Goal: Task Accomplishment & Management: Manage account settings

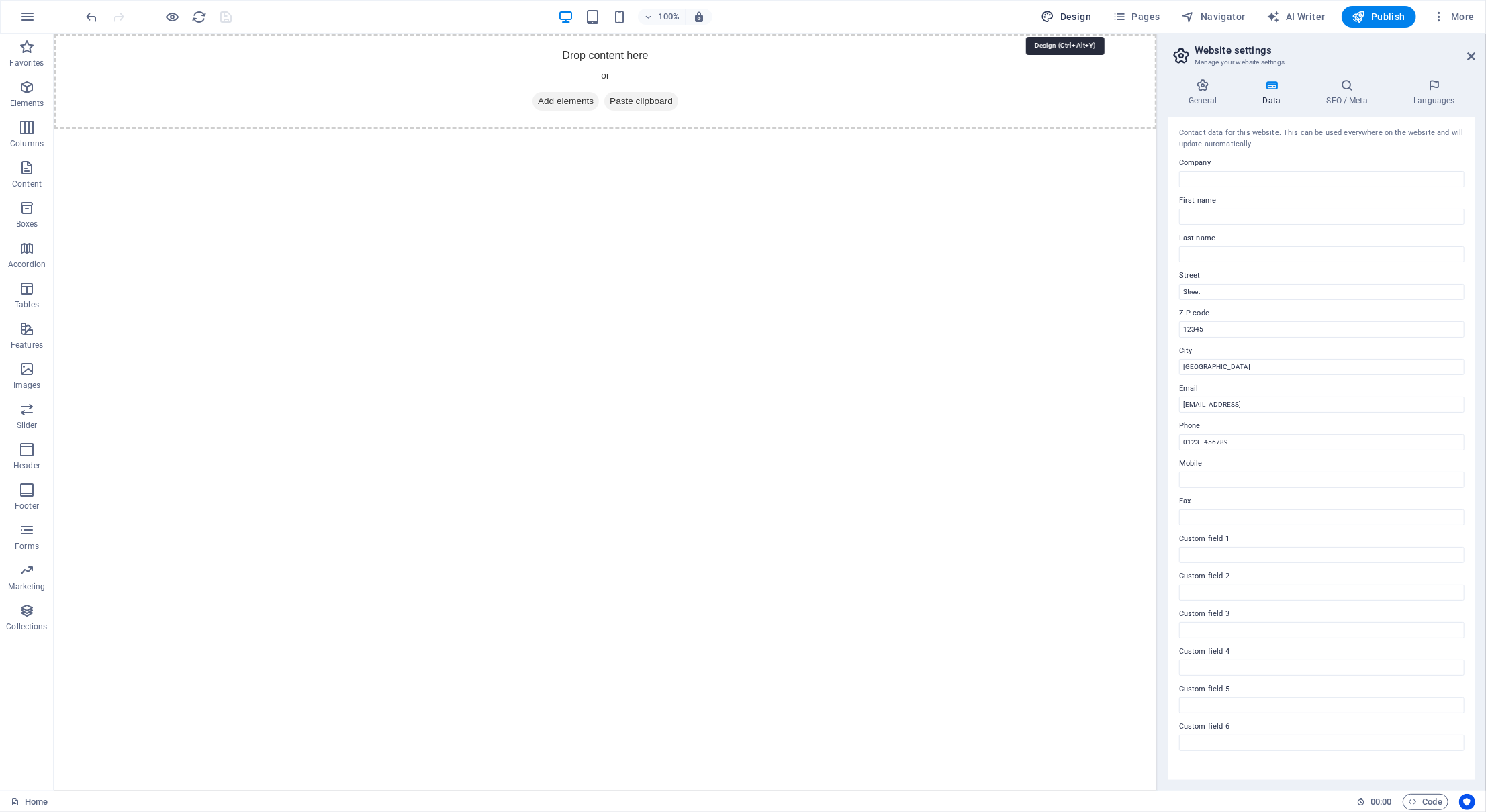
click at [1084, 12] on span "Design" at bounding box center [1067, 17] width 51 height 14
select select "px"
select select "400"
select select "px"
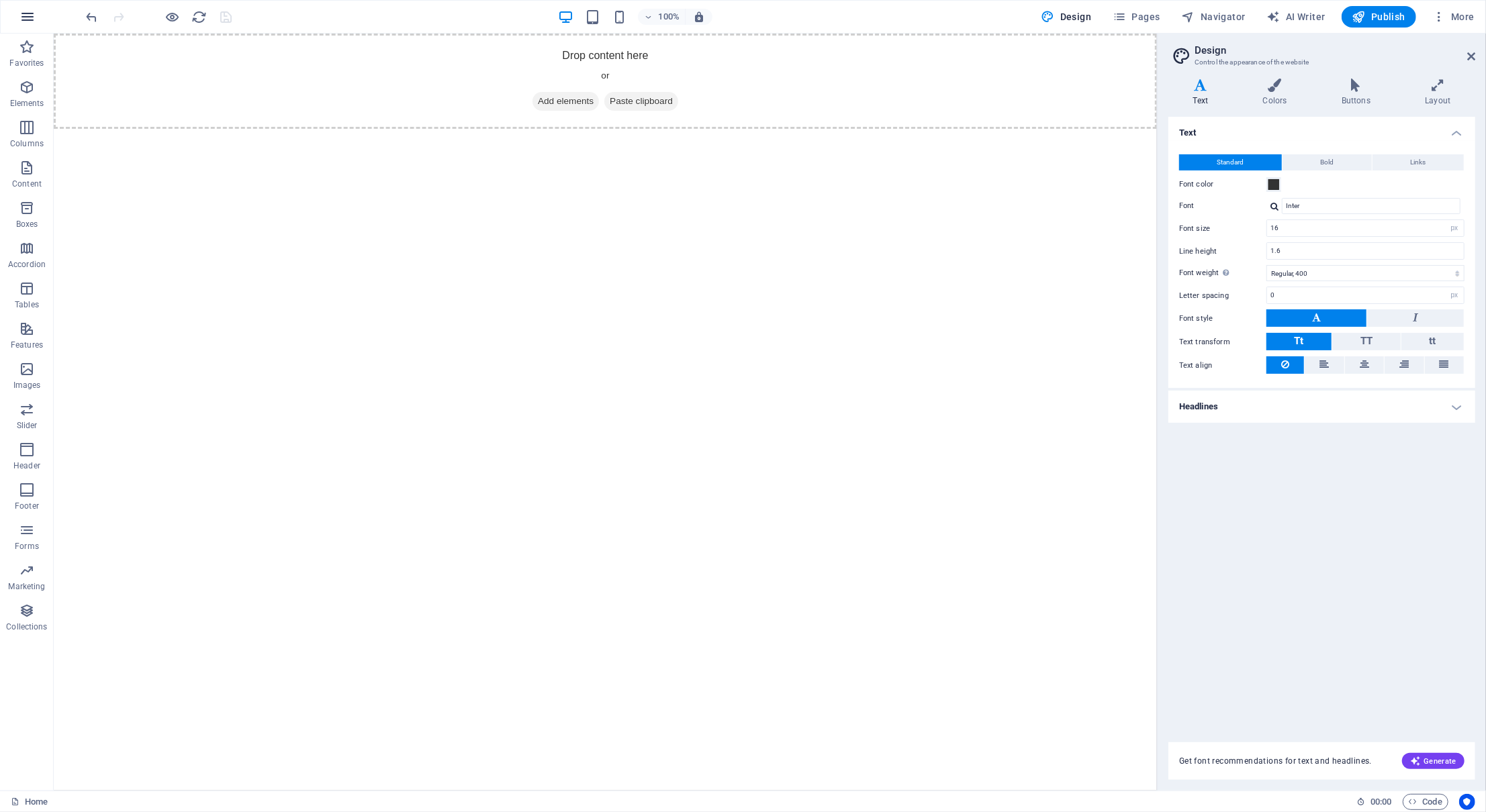
click at [25, 14] on icon "button" at bounding box center [27, 17] width 16 height 16
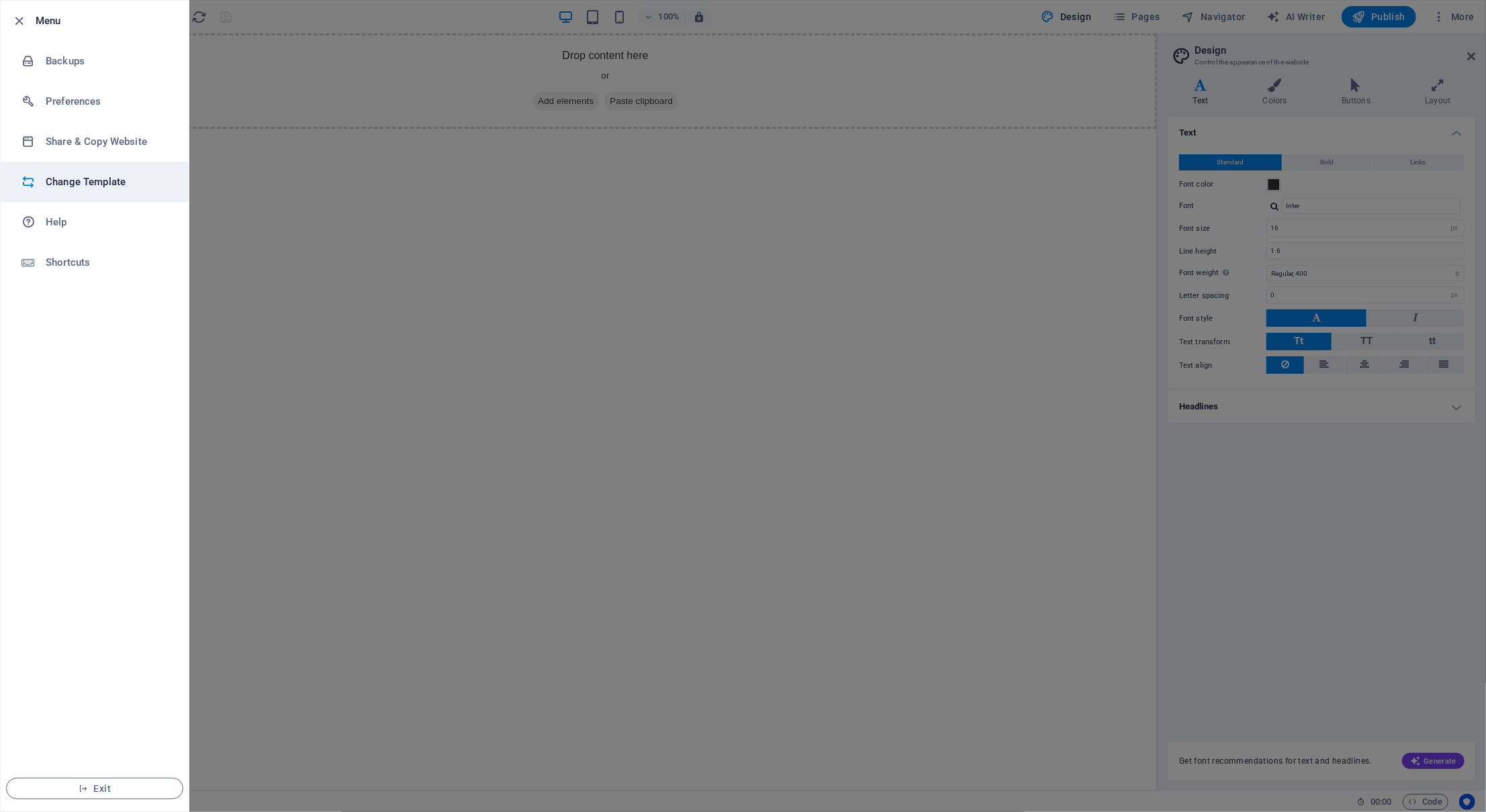
click at [64, 178] on h6 "Change Template" at bounding box center [108, 182] width 125 height 16
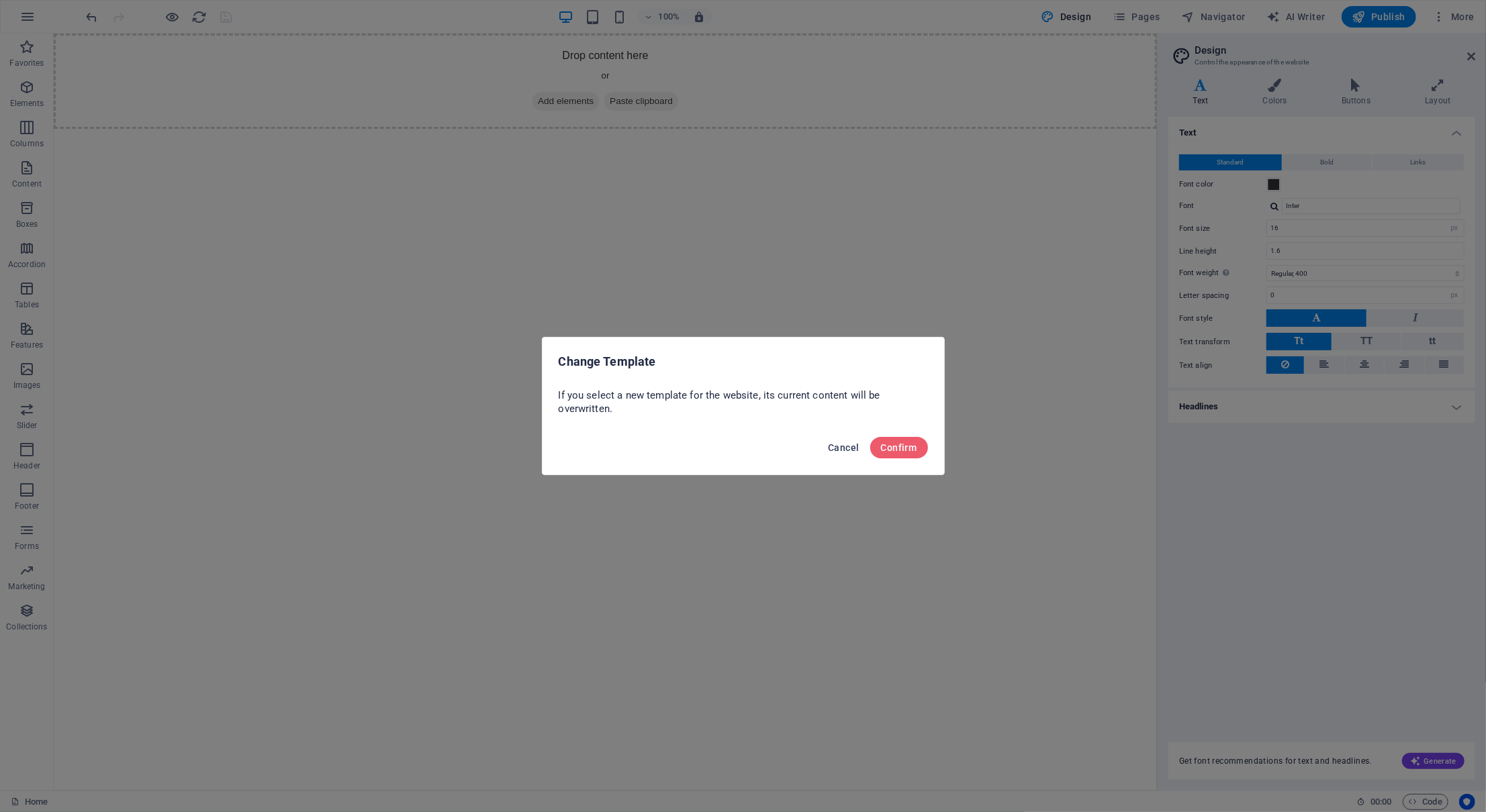
click at [834, 448] on span "Cancel" at bounding box center [843, 448] width 31 height 11
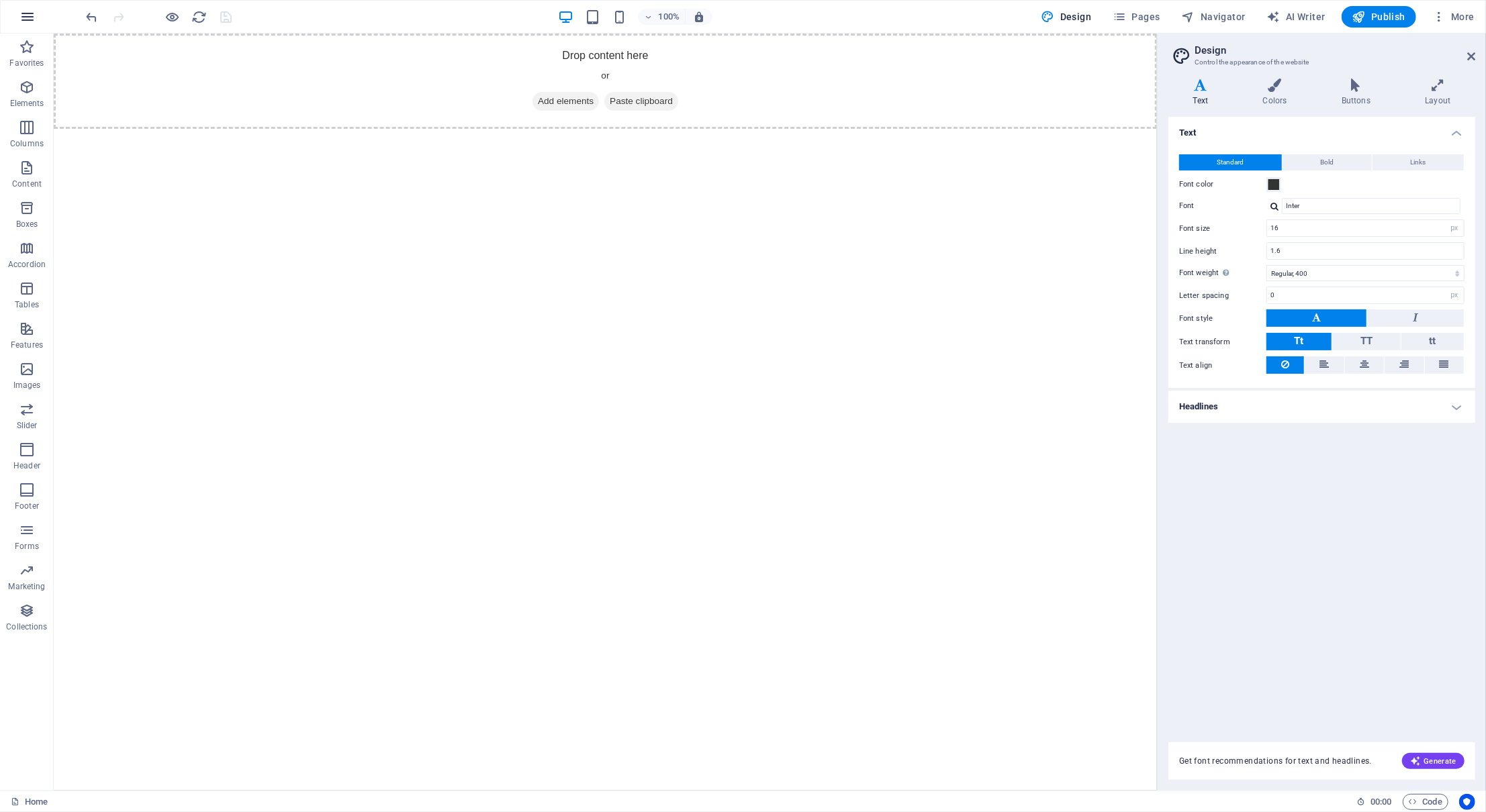
click at [27, 18] on icon "button" at bounding box center [27, 17] width 16 height 16
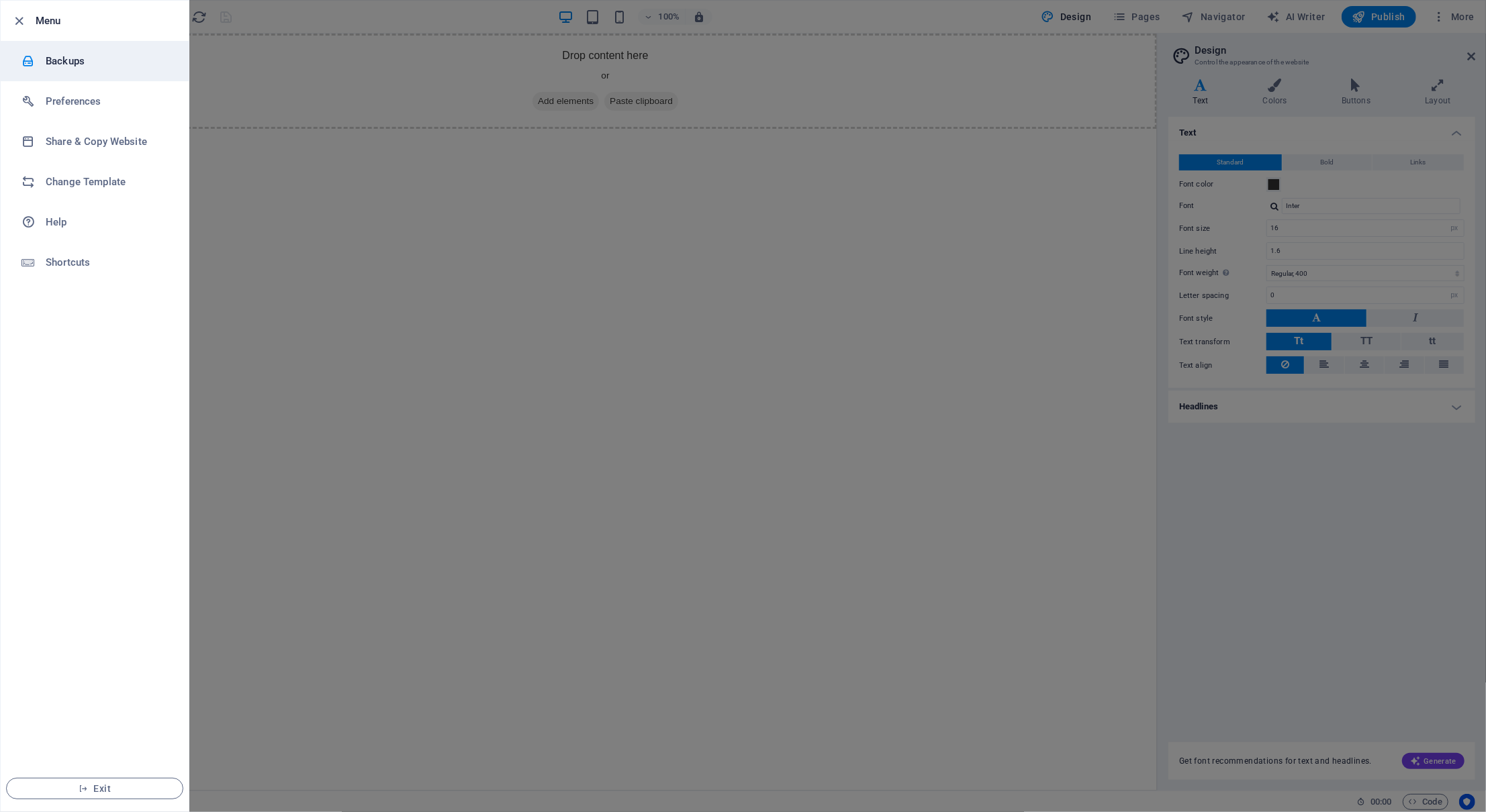
click at [57, 53] on h6 "Backups" at bounding box center [108, 62] width 125 height 16
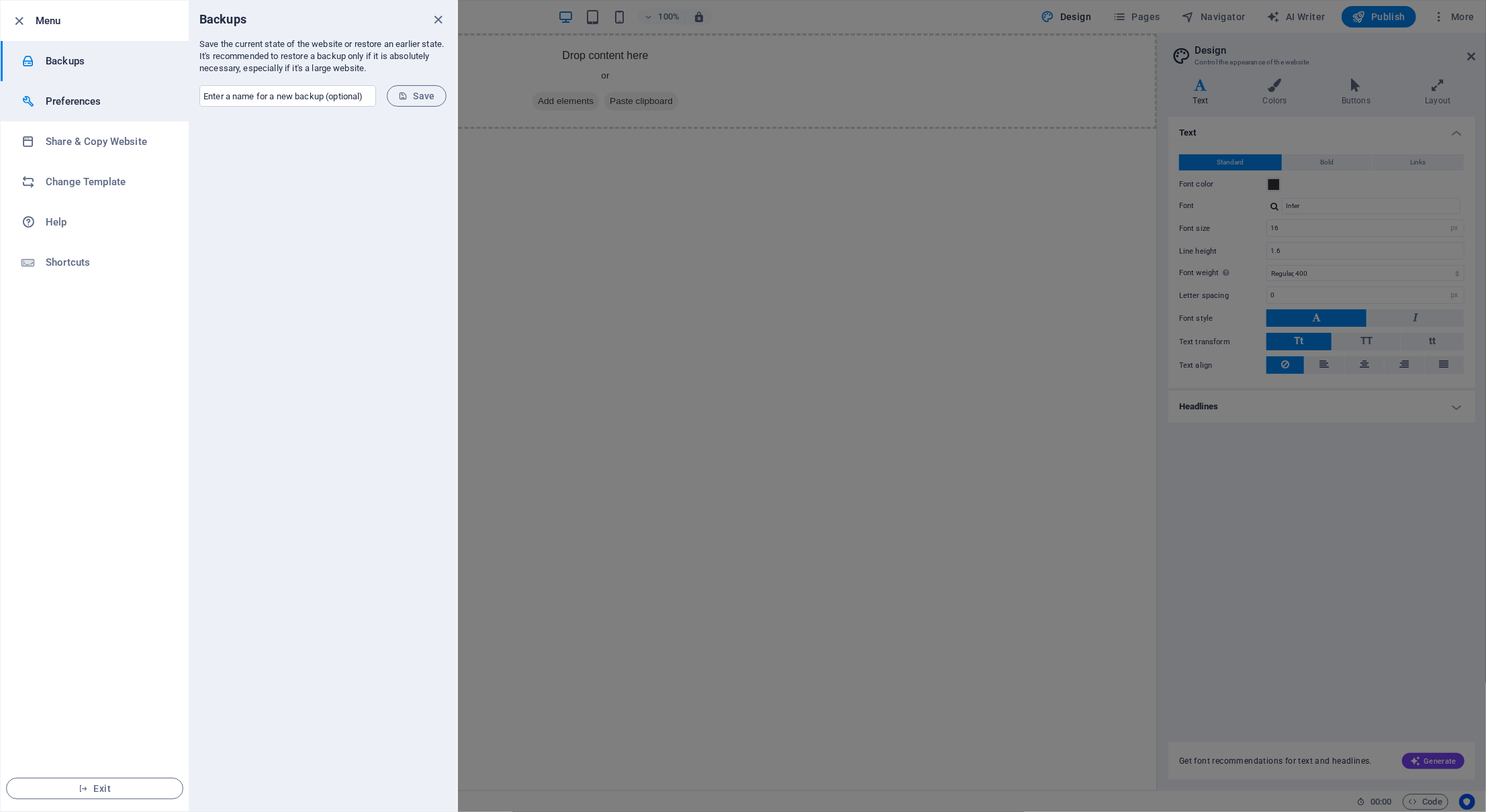
click at [77, 97] on h6 "Preferences" at bounding box center [108, 101] width 125 height 16
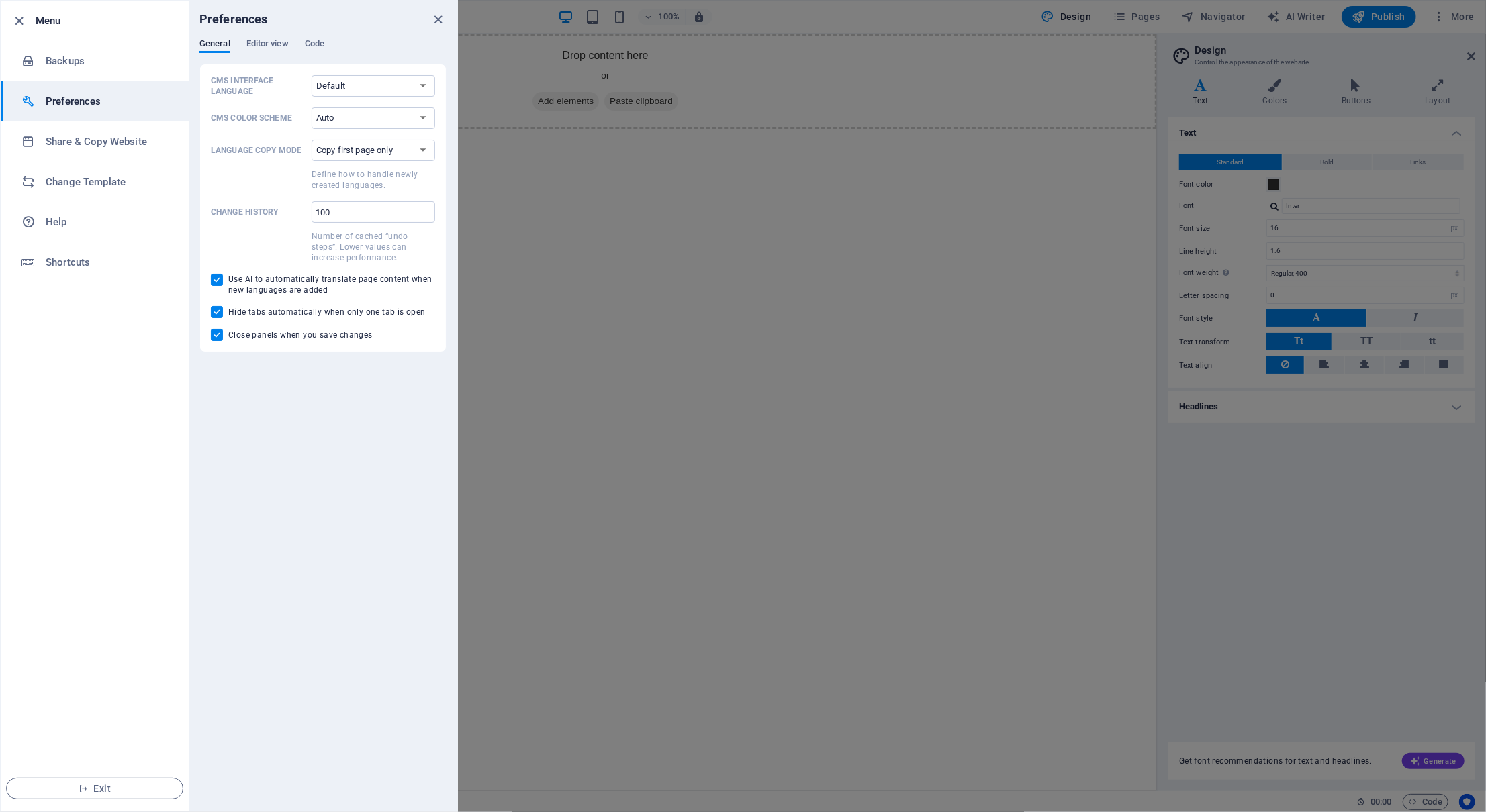
click at [274, 54] on div "General Editor view Code" at bounding box center [322, 51] width 247 height 25
click at [274, 49] on span "Editor view" at bounding box center [268, 44] width 42 height 18
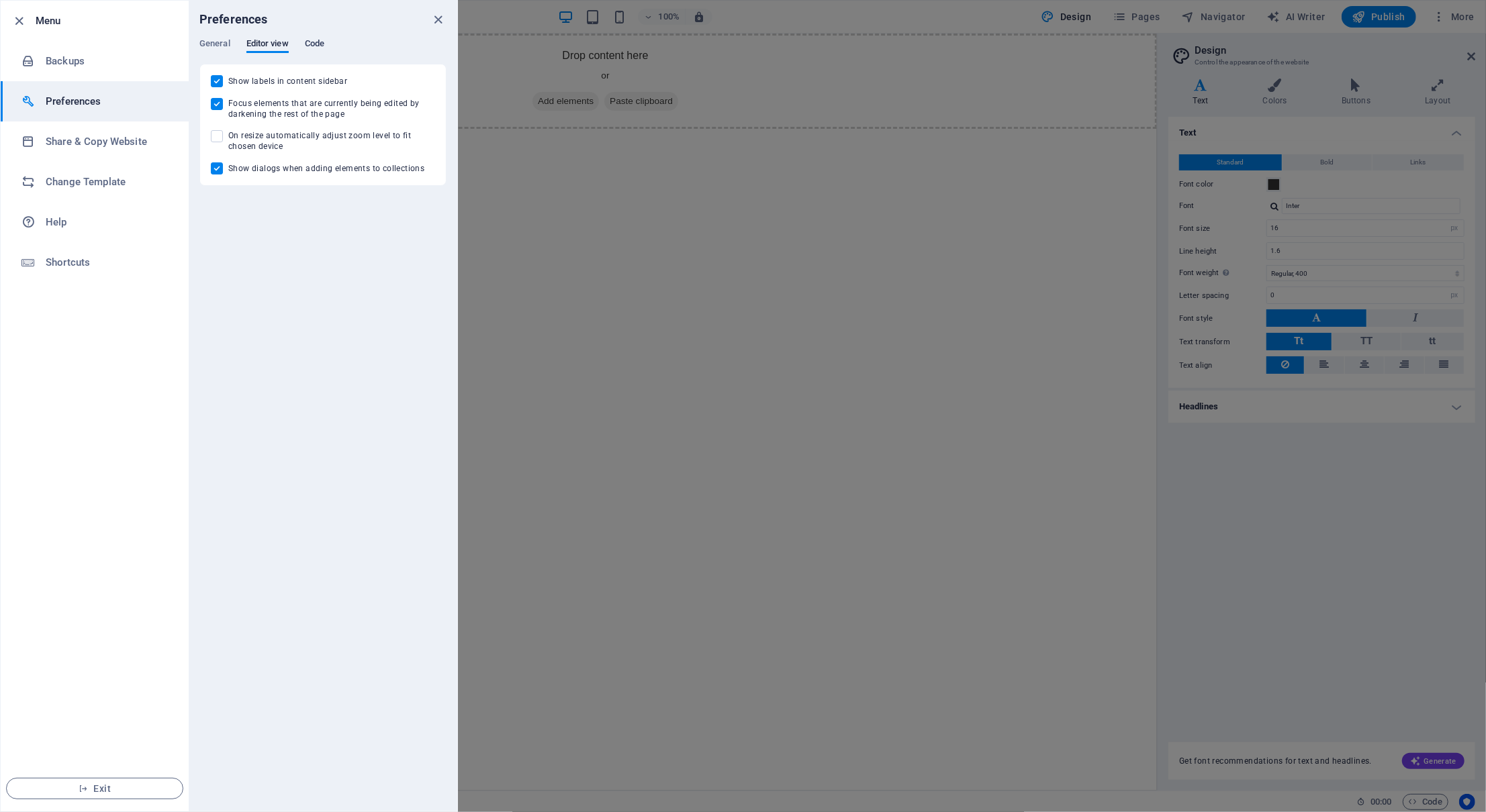
click at [321, 44] on span "Code" at bounding box center [314, 44] width 19 height 18
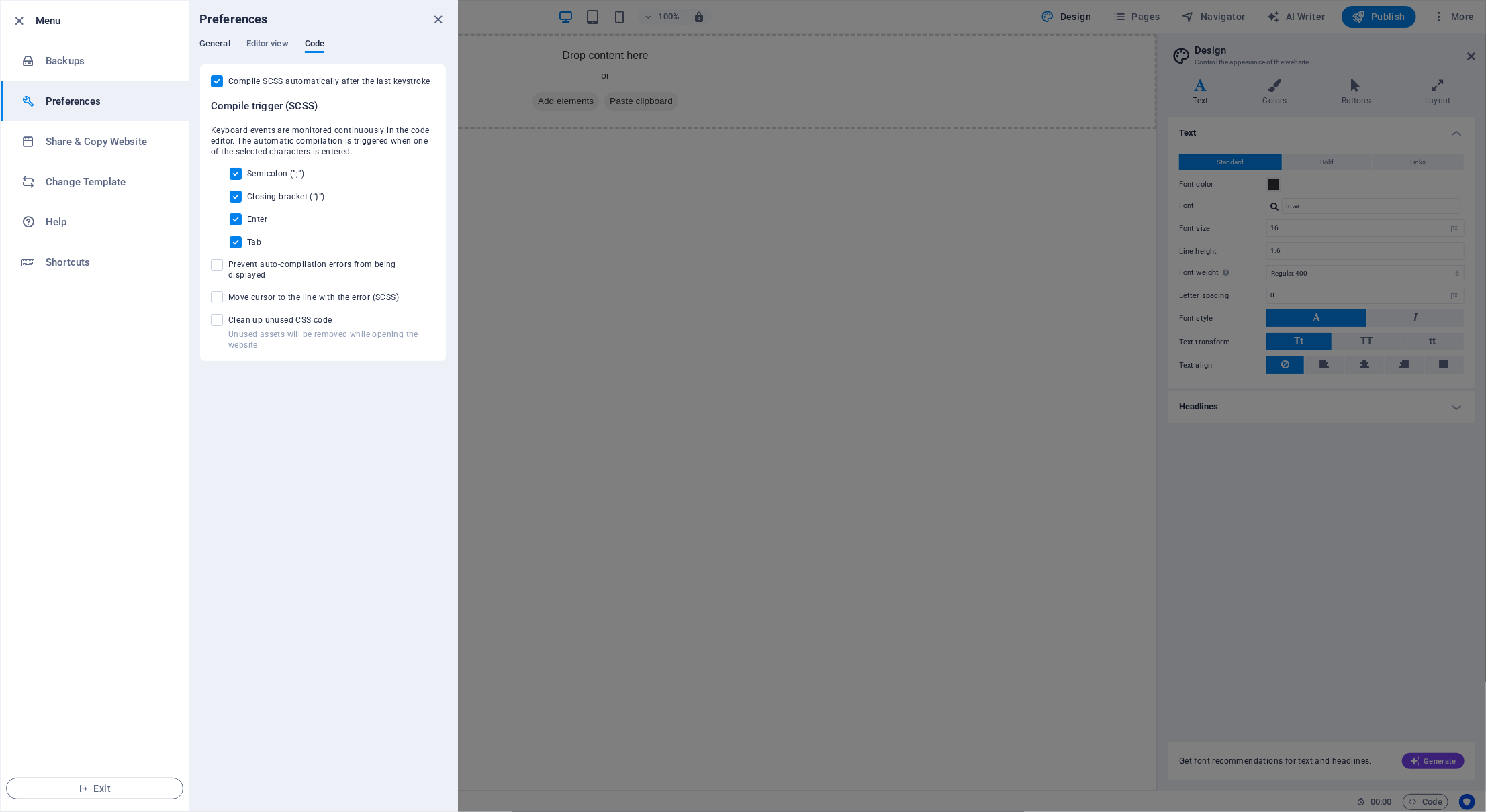
click at [230, 42] on span "General" at bounding box center [214, 44] width 31 height 18
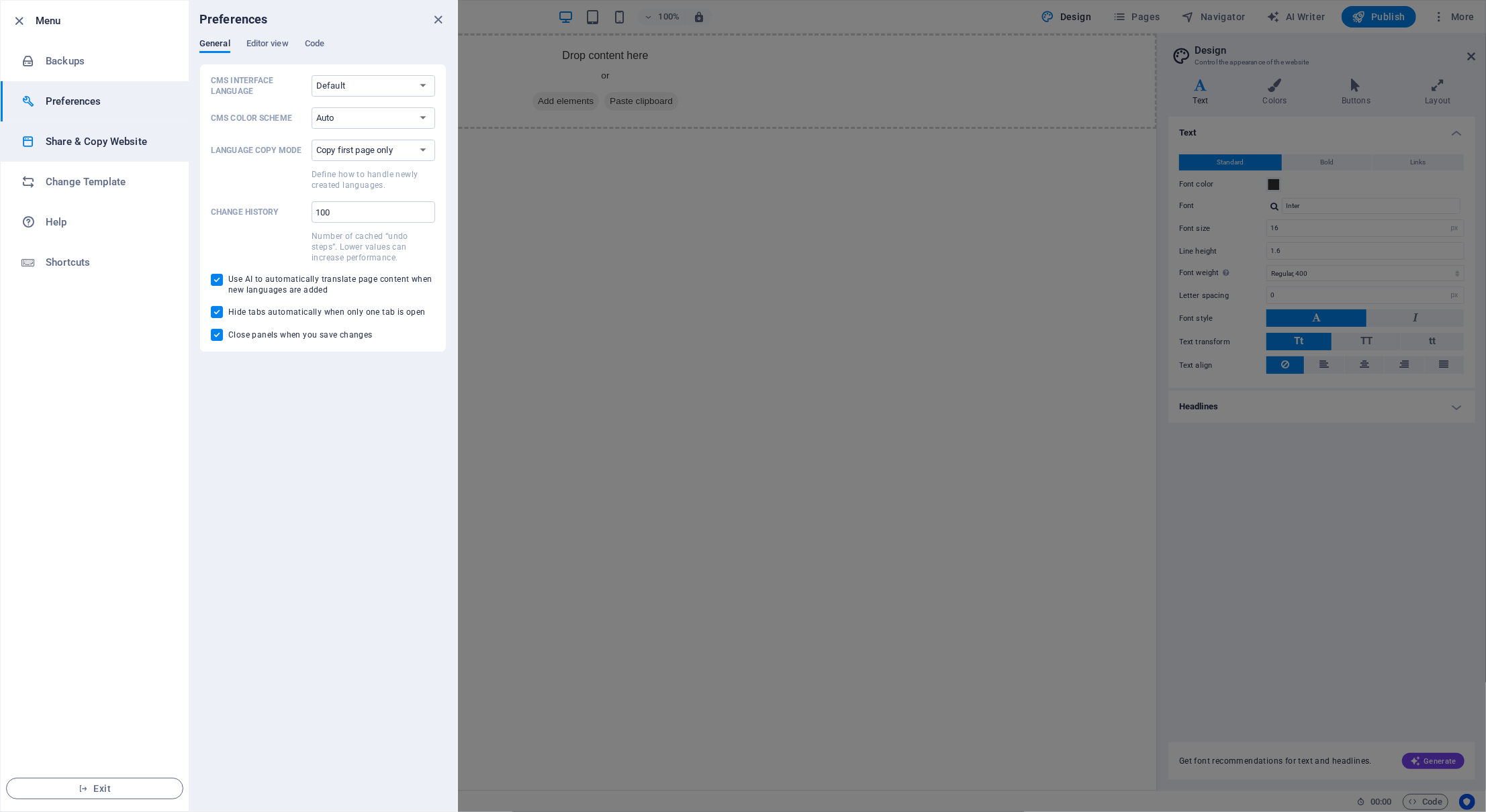
click at [67, 148] on h6 "Share & Copy Website" at bounding box center [108, 142] width 125 height 16
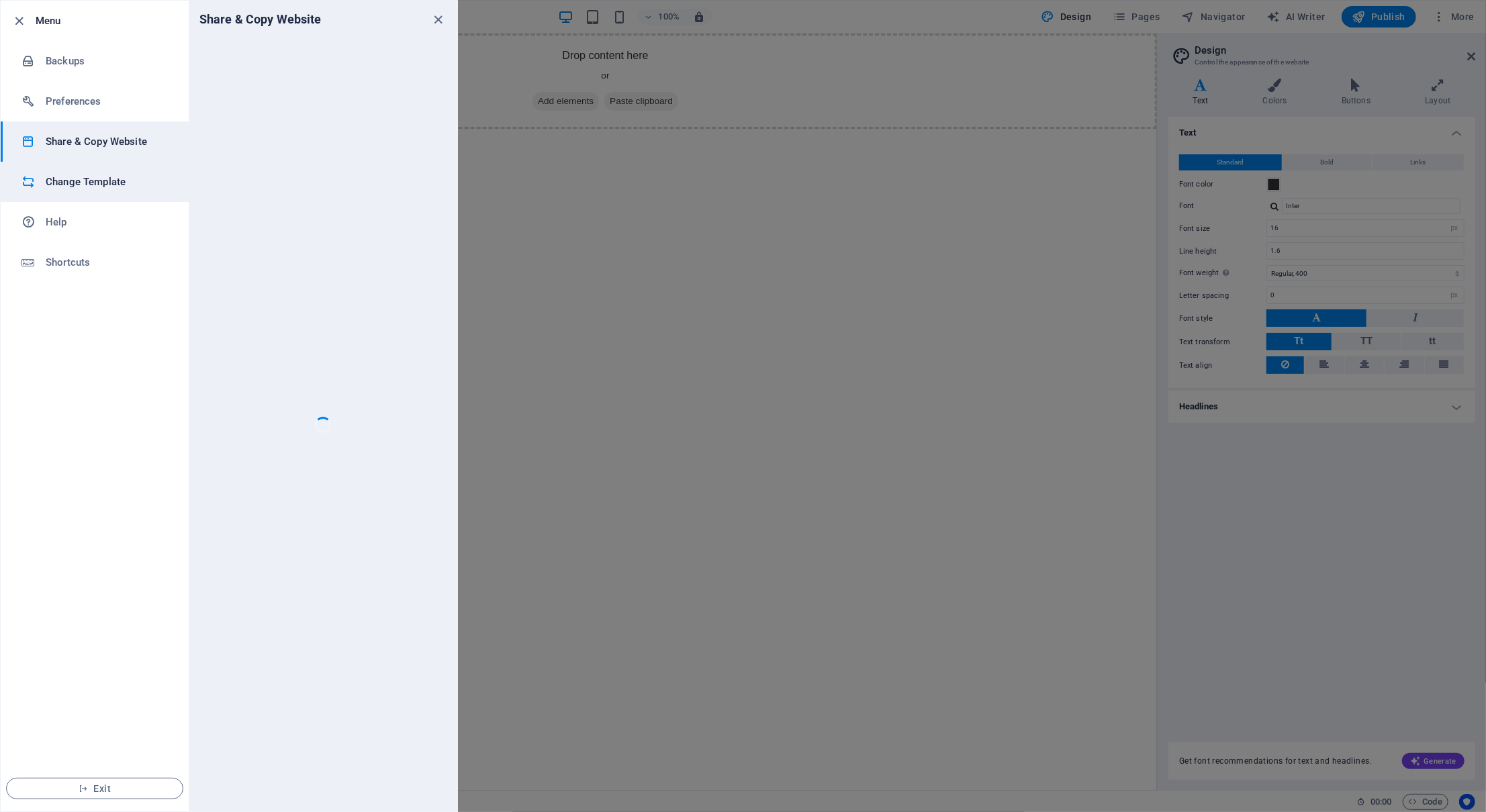
click at [94, 172] on li "Change Template" at bounding box center [94, 181] width 188 height 40
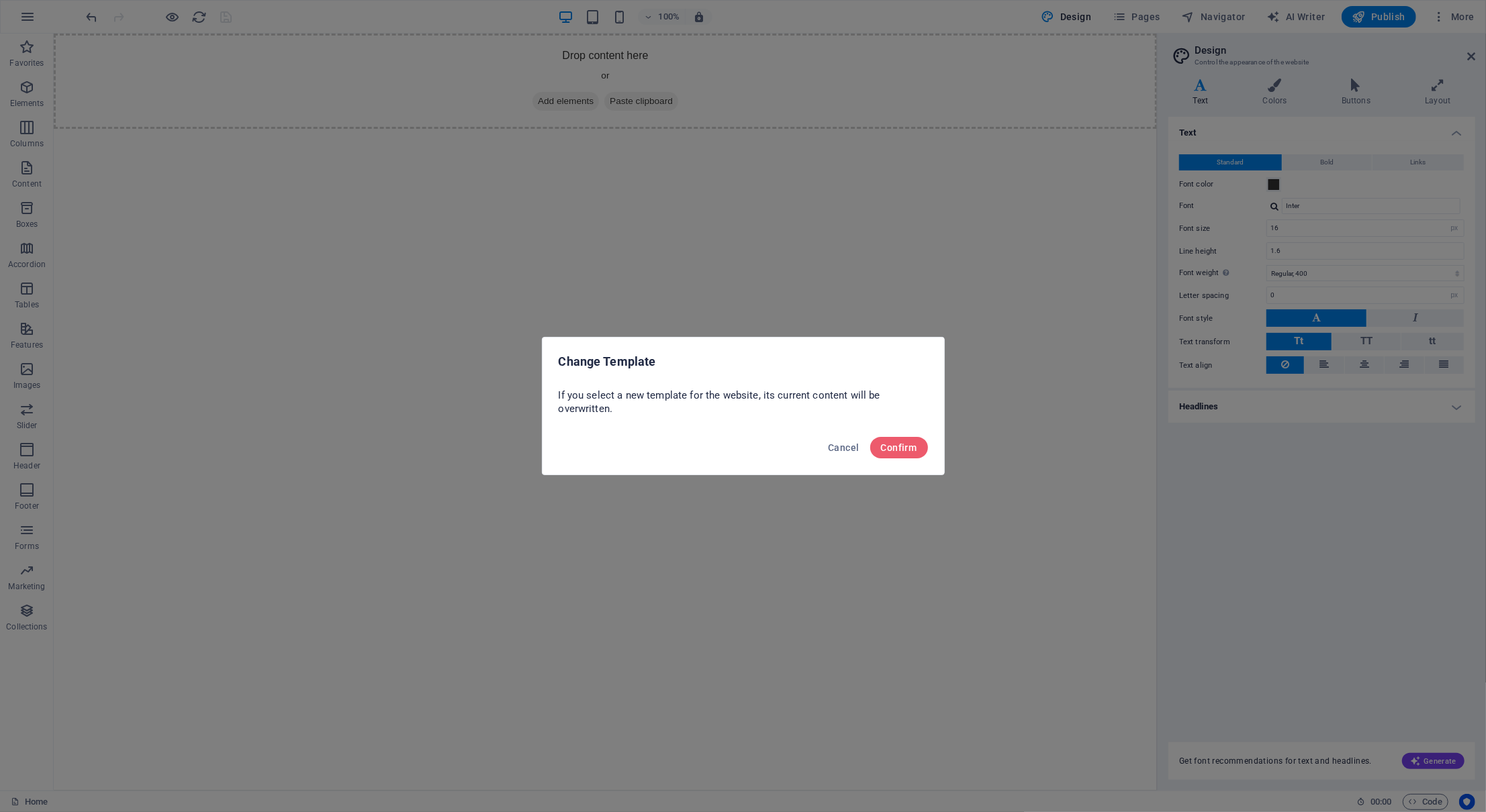
drag, startPoint x: 841, startPoint y: 456, endPoint x: 833, endPoint y: 467, distance: 13.6
click at [833, 467] on div "Cancel Confirm" at bounding box center [743, 451] width 402 height 46
click at [853, 452] on span "Cancel" at bounding box center [843, 448] width 31 height 11
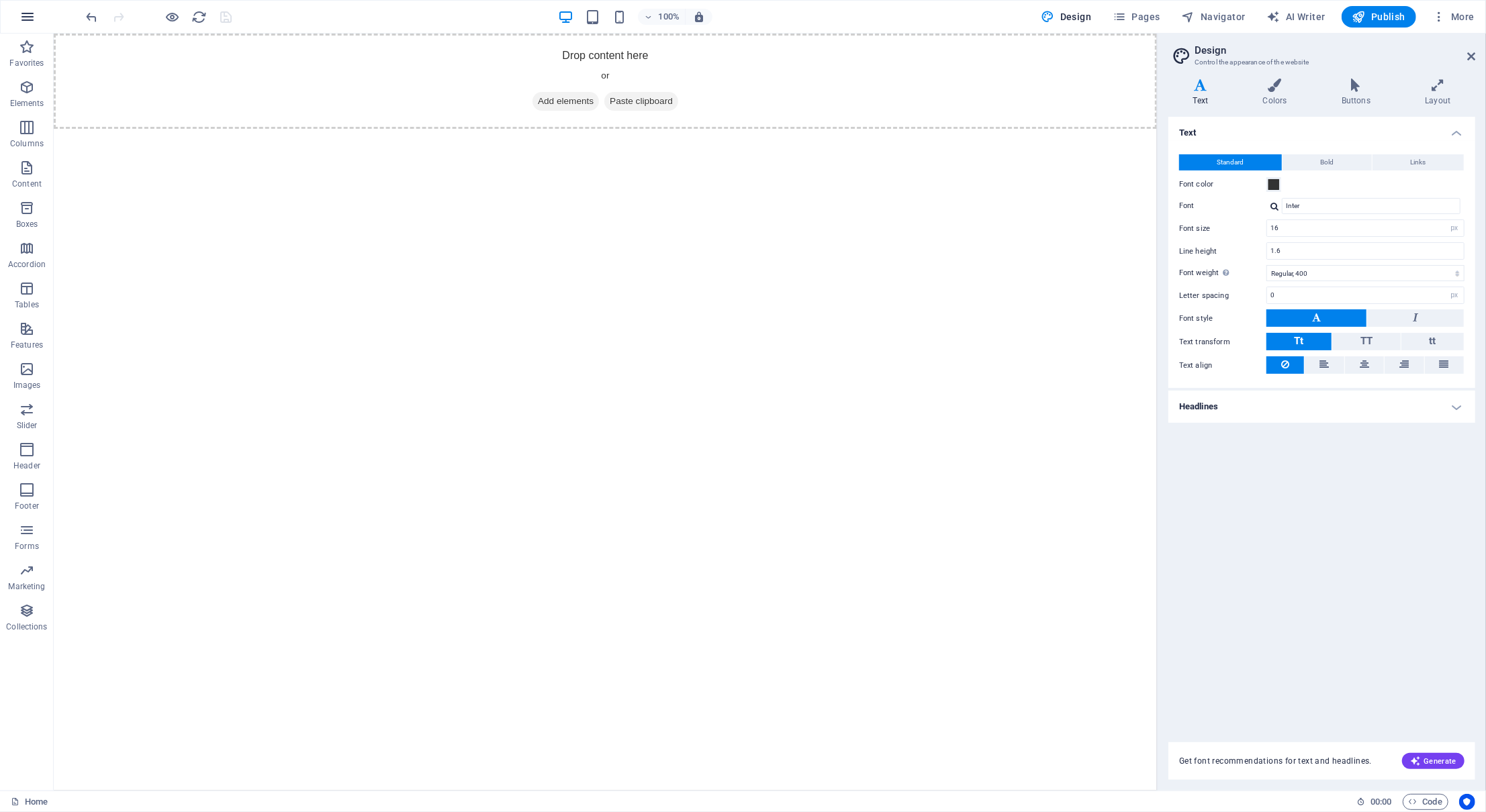
click at [36, 20] on button "button" at bounding box center [27, 16] width 32 height 32
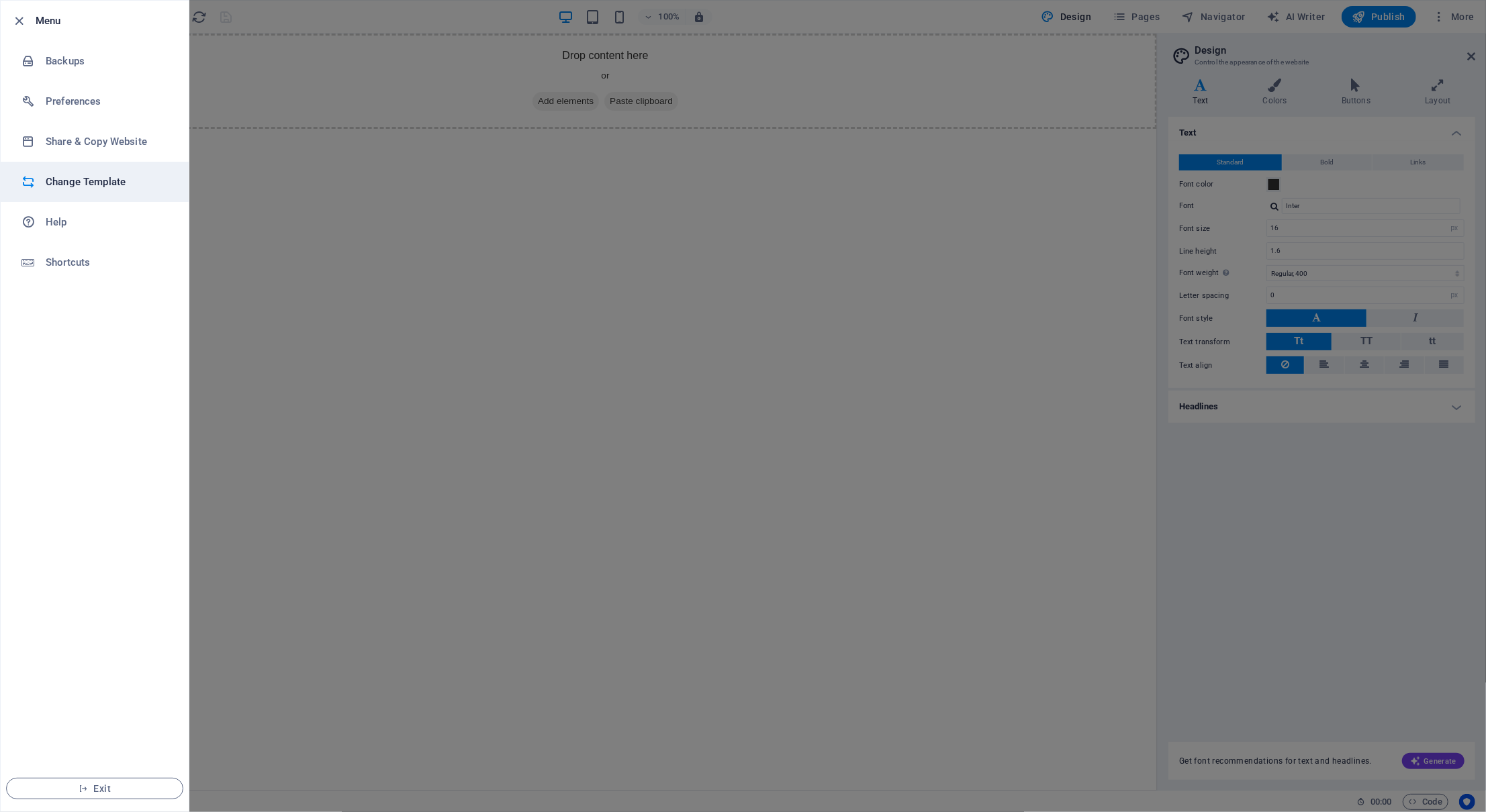
click at [95, 181] on h6 "Change Template" at bounding box center [108, 182] width 125 height 16
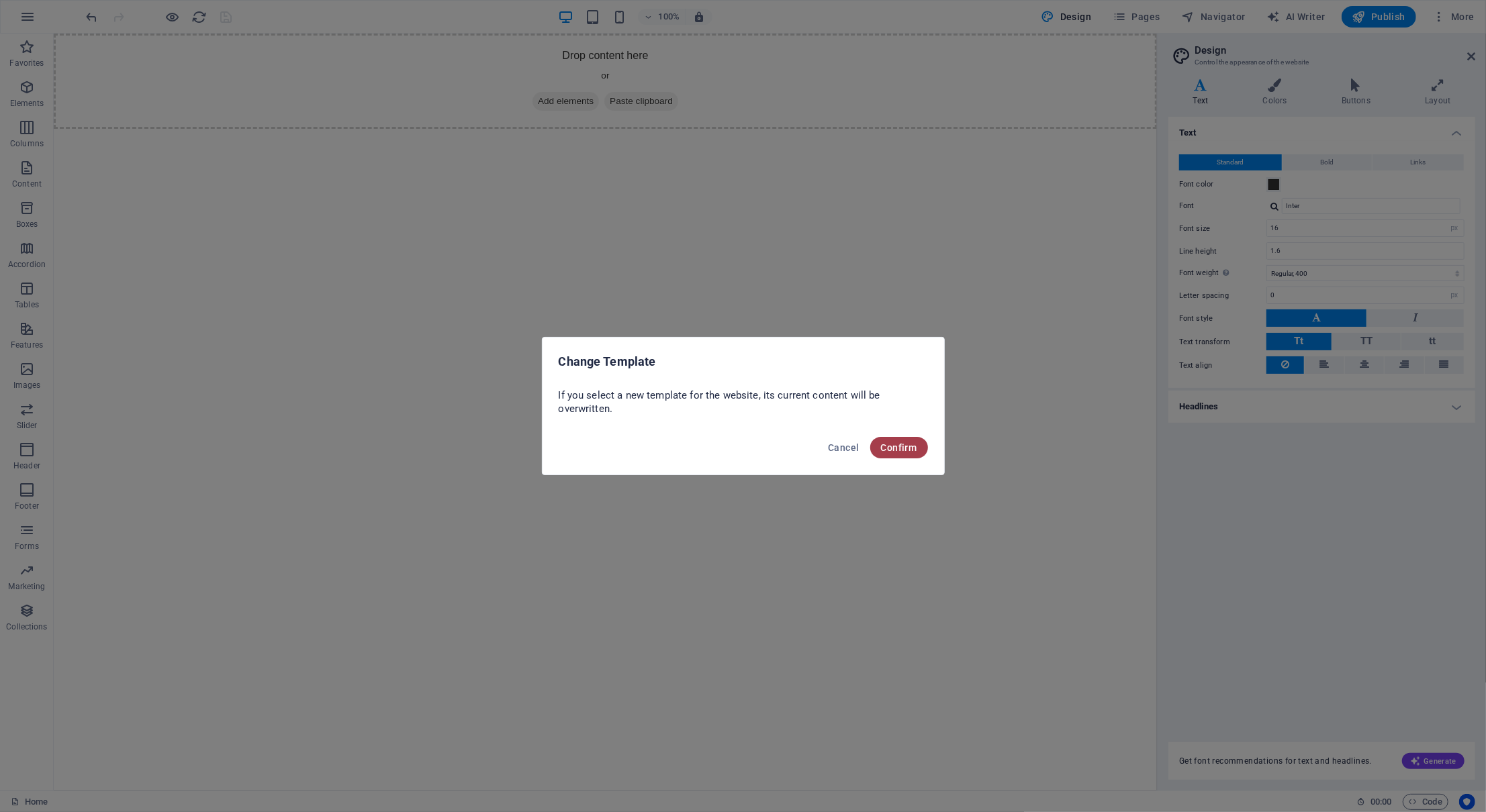
click at [882, 446] on span "Confirm" at bounding box center [899, 448] width 36 height 11
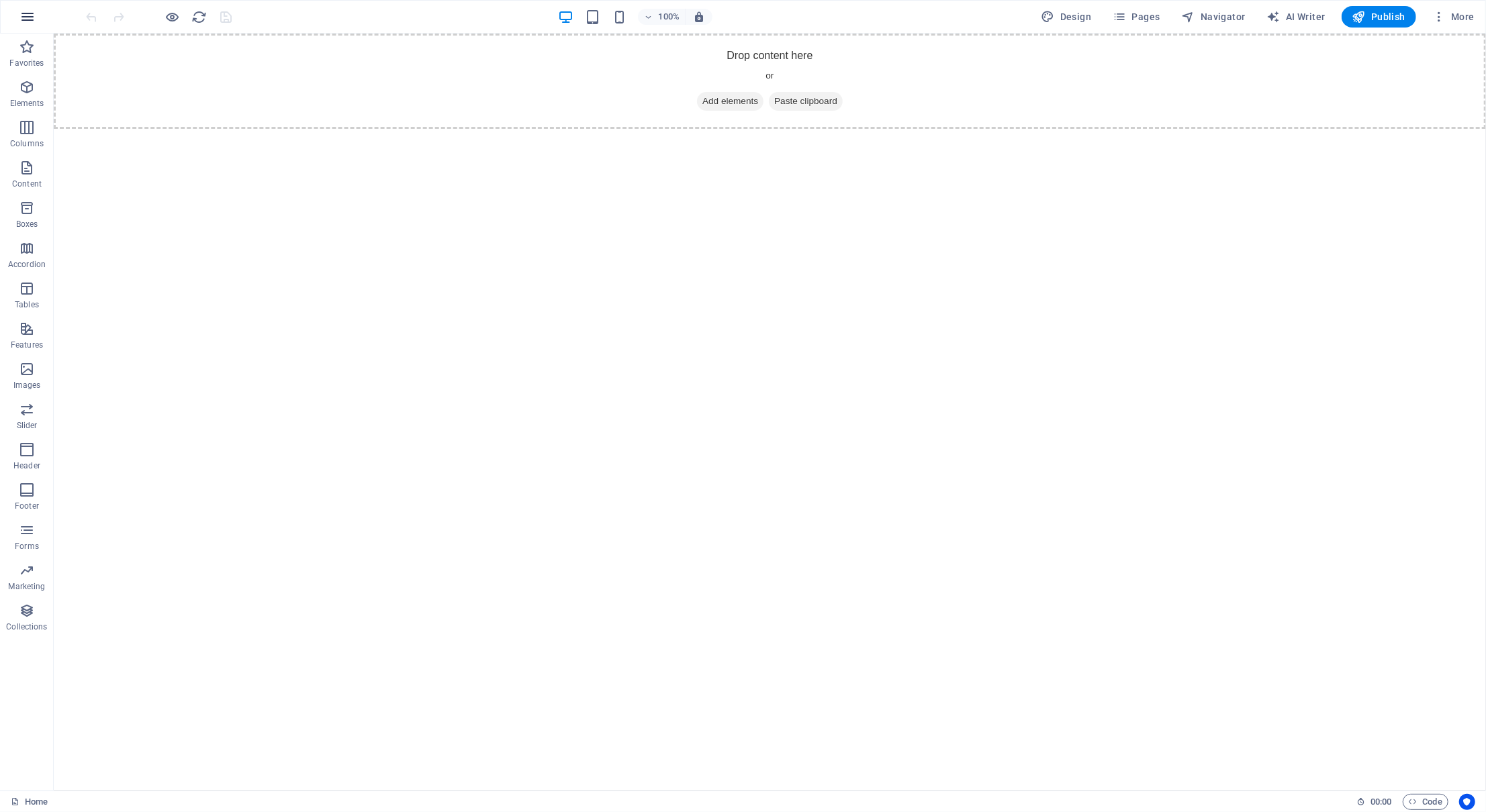
click at [29, 23] on icon "button" at bounding box center [27, 17] width 16 height 16
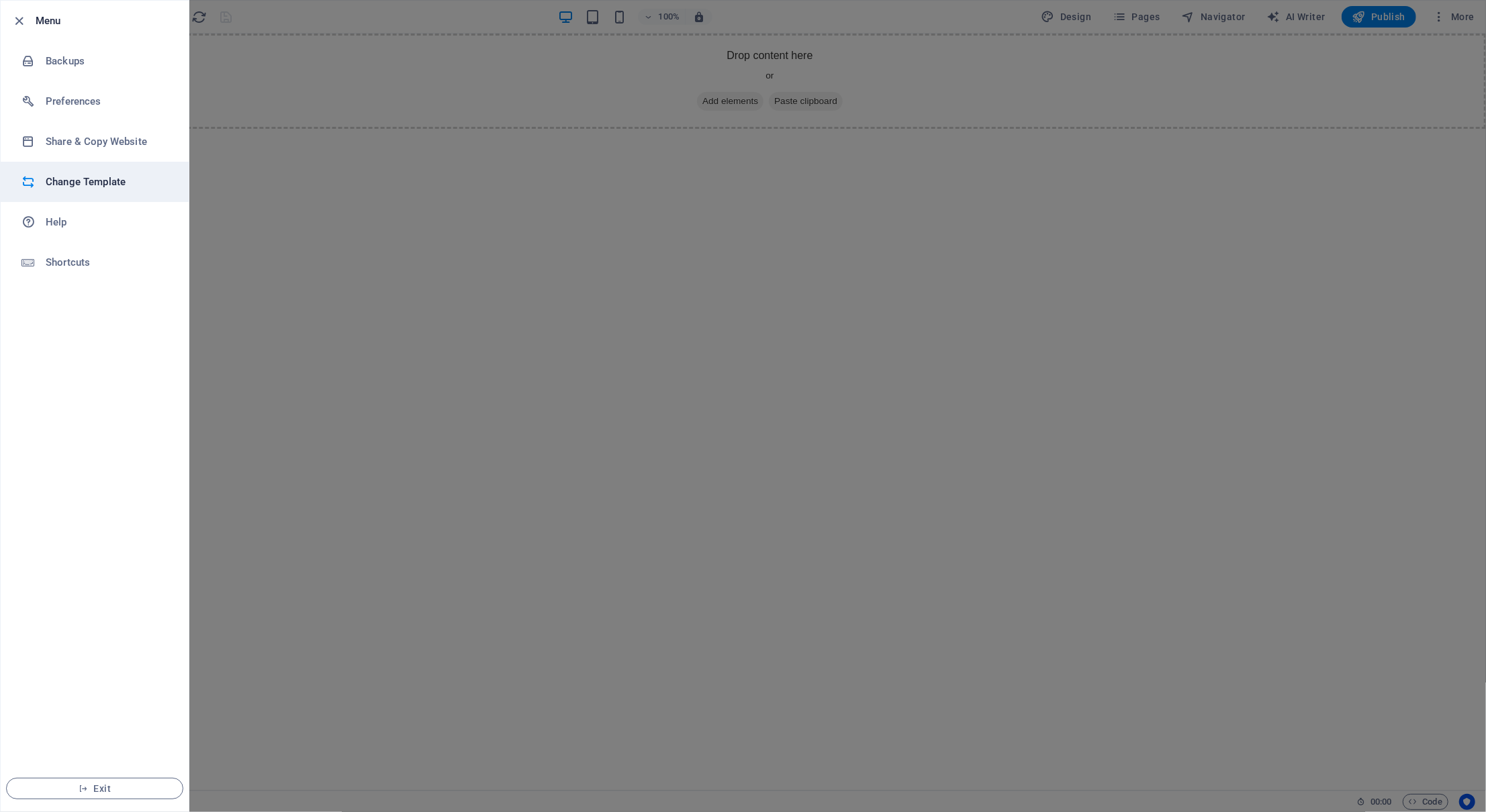
click at [82, 178] on h6 "Change Template" at bounding box center [108, 182] width 125 height 16
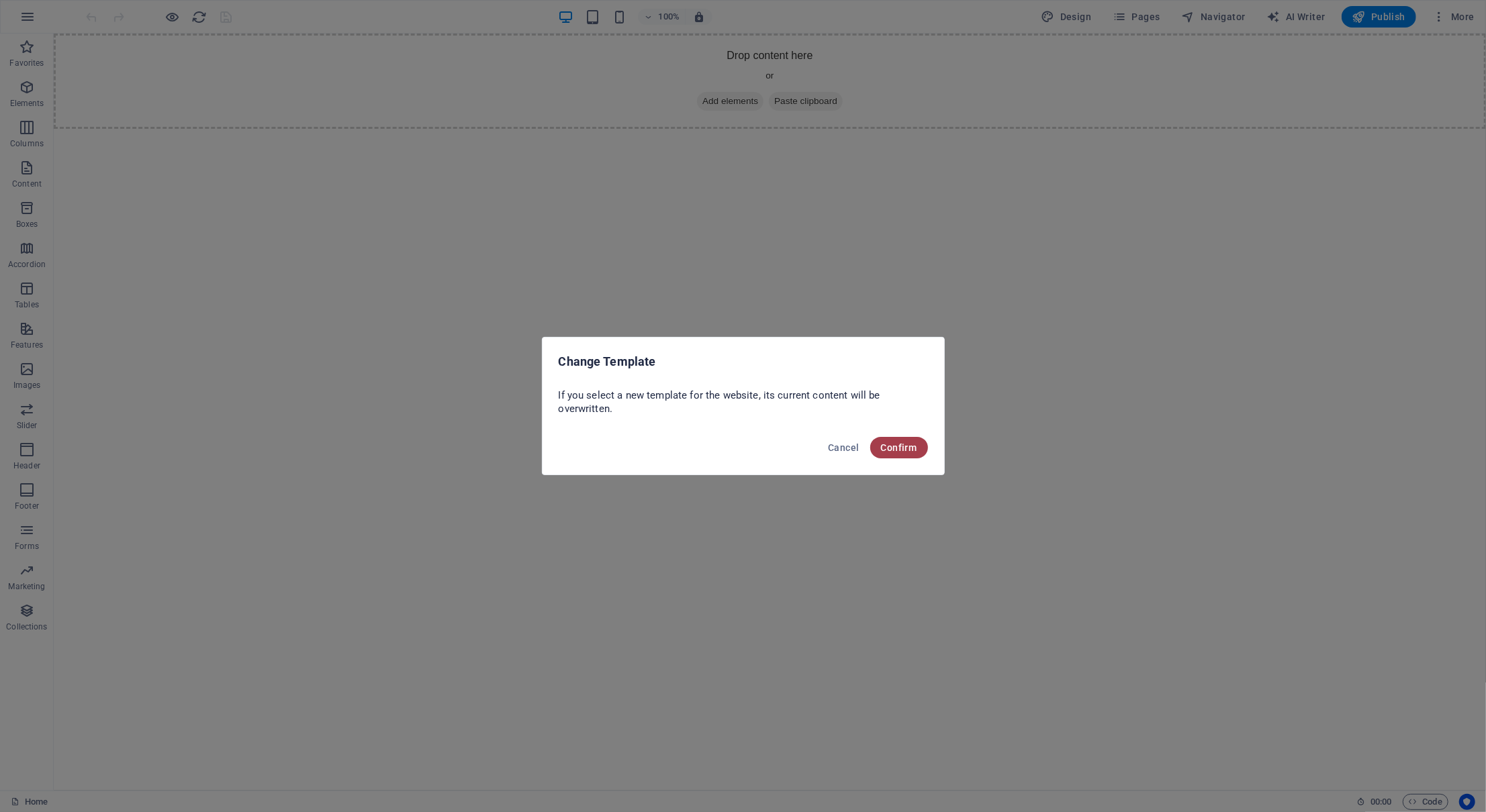
click at [909, 451] on span "Confirm" at bounding box center [899, 448] width 36 height 11
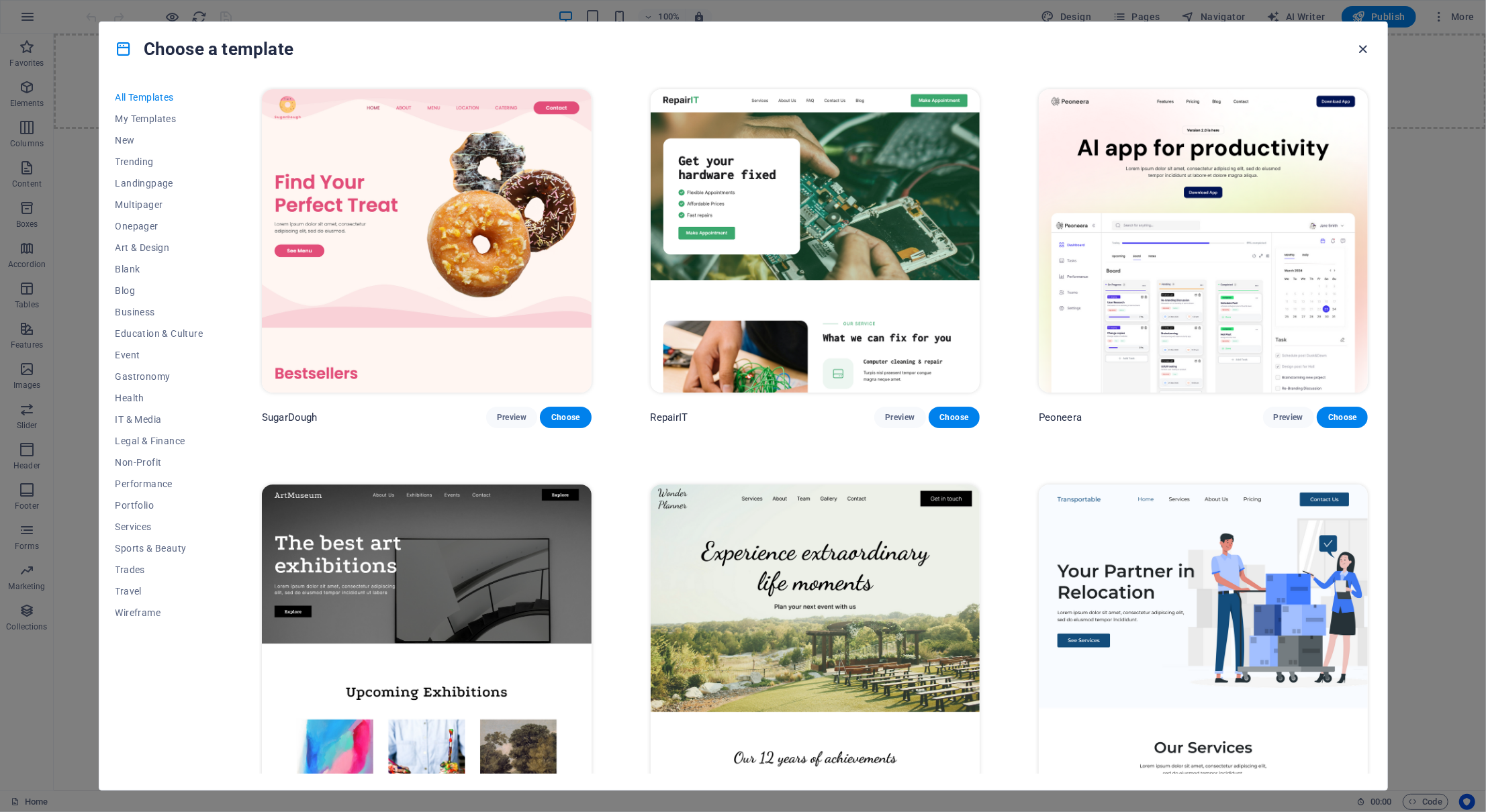
click at [1360, 52] on icon "button" at bounding box center [1363, 49] width 16 height 16
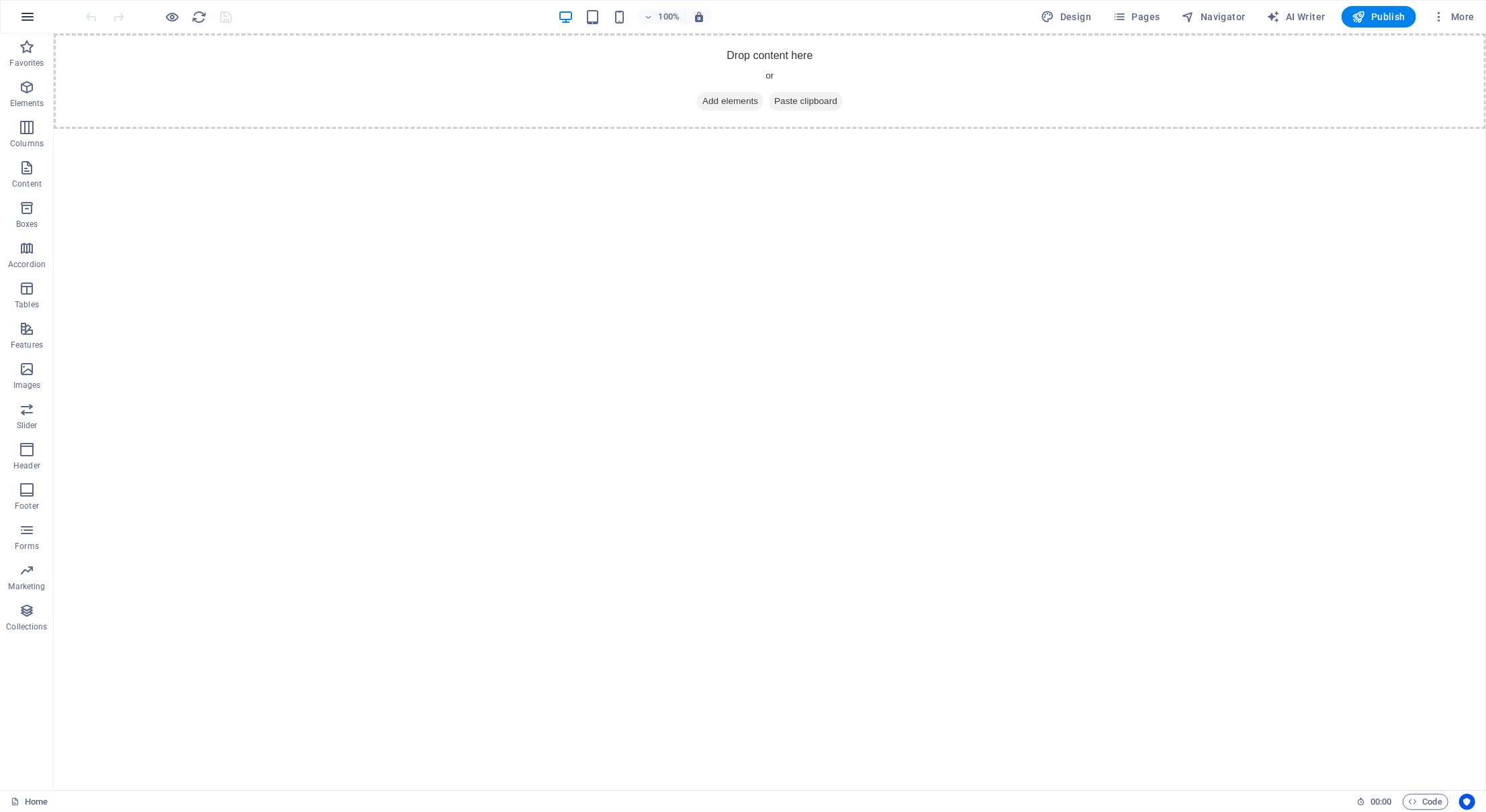
click at [29, 9] on icon "button" at bounding box center [27, 17] width 16 height 16
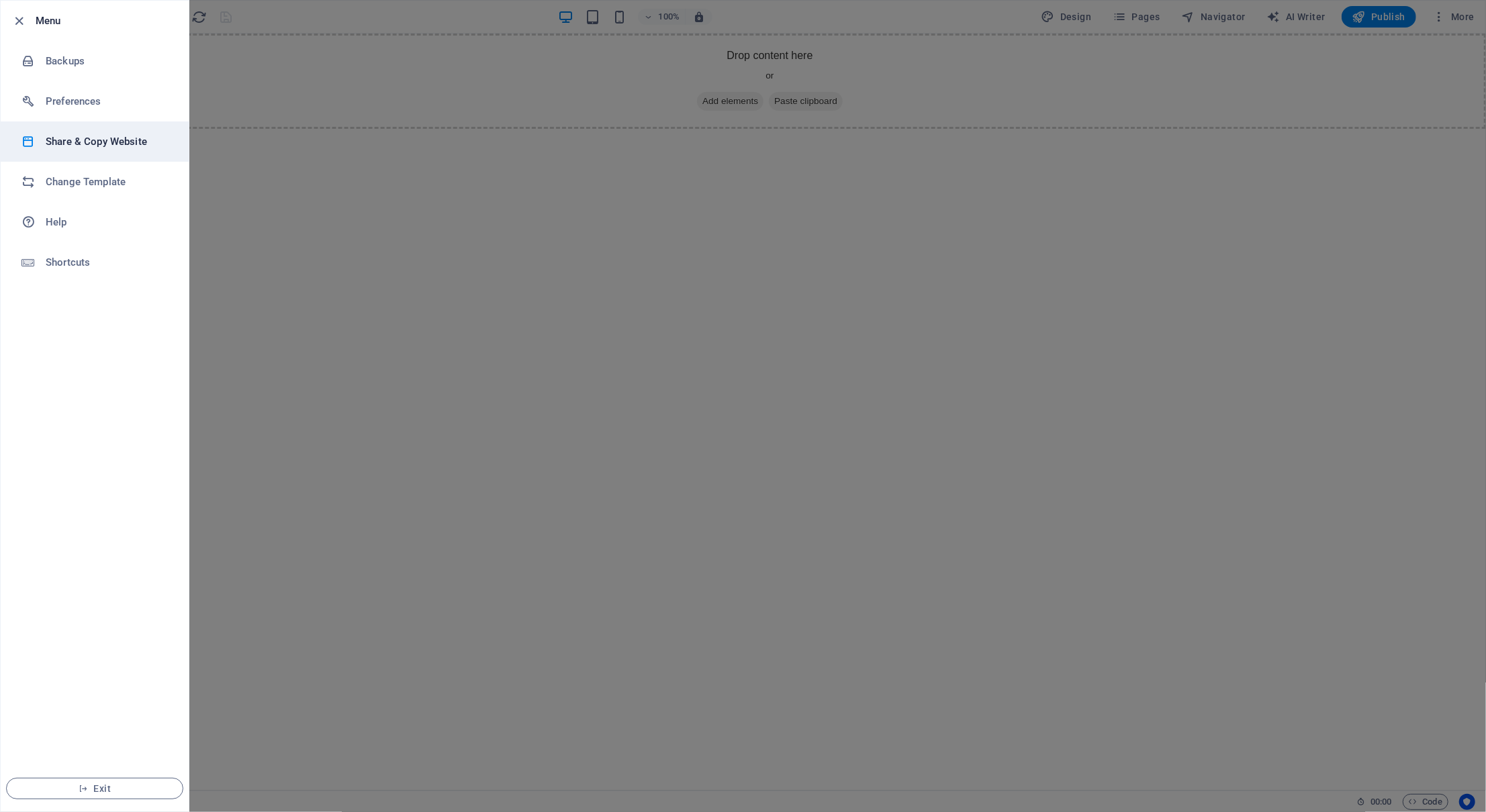
click at [71, 133] on h6 "Share & Copy Website" at bounding box center [108, 142] width 125 height 16
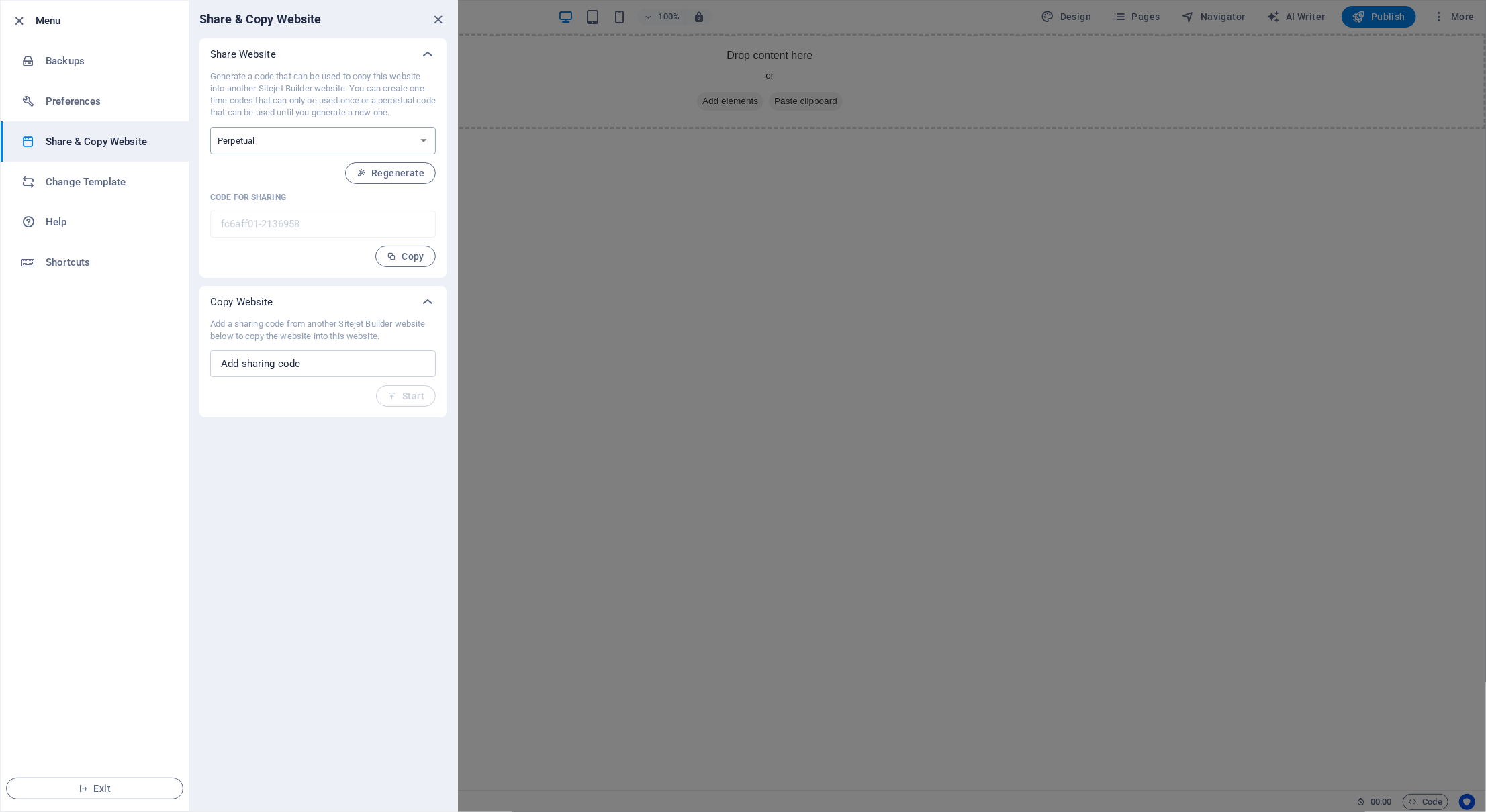
click at [229, 131] on select "One-time Perpetual" at bounding box center [323, 140] width 226 height 27
click at [60, 179] on h6 "Change Template" at bounding box center [108, 182] width 125 height 16
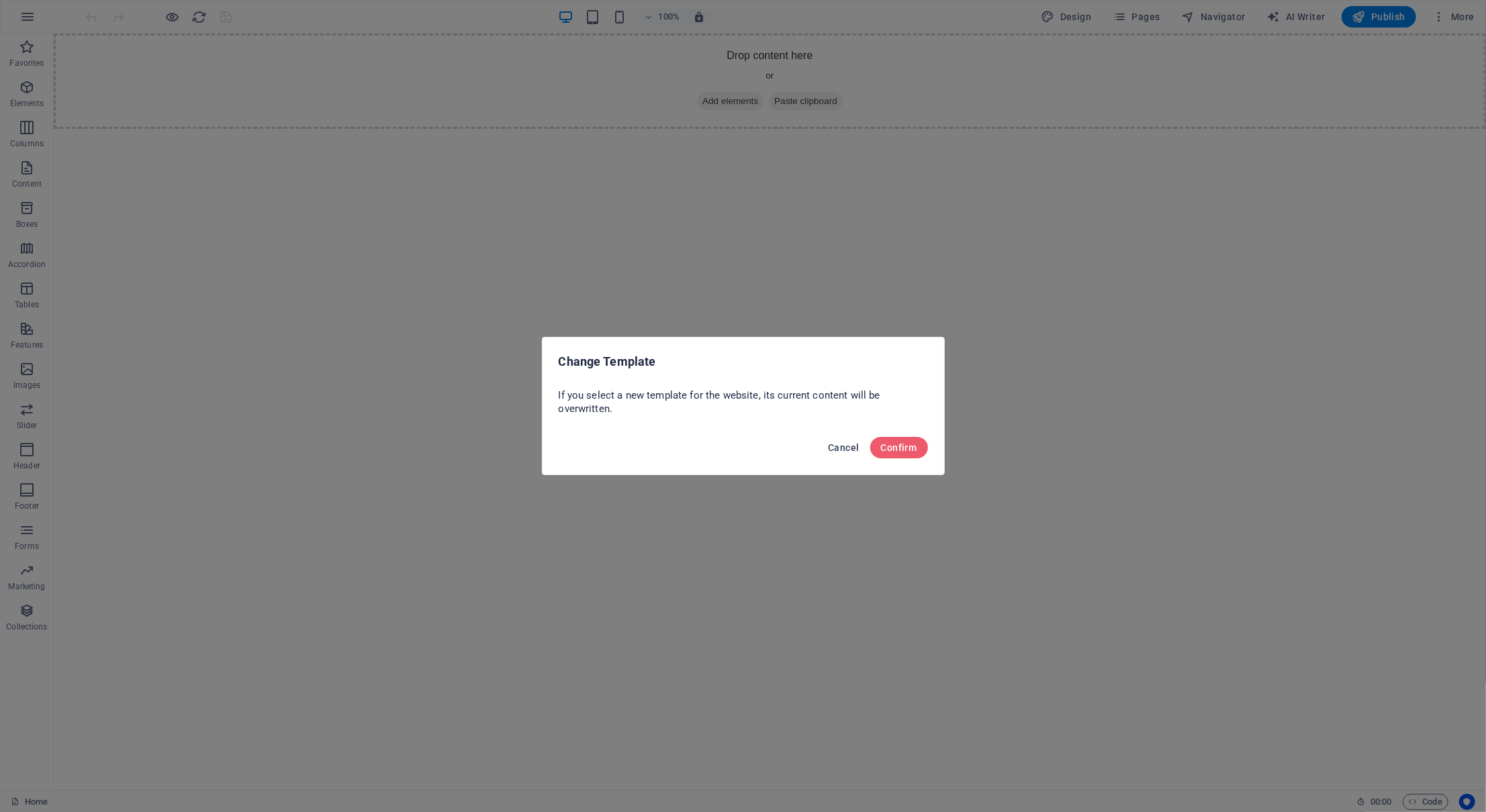
click at [838, 449] on span "Cancel" at bounding box center [843, 448] width 31 height 11
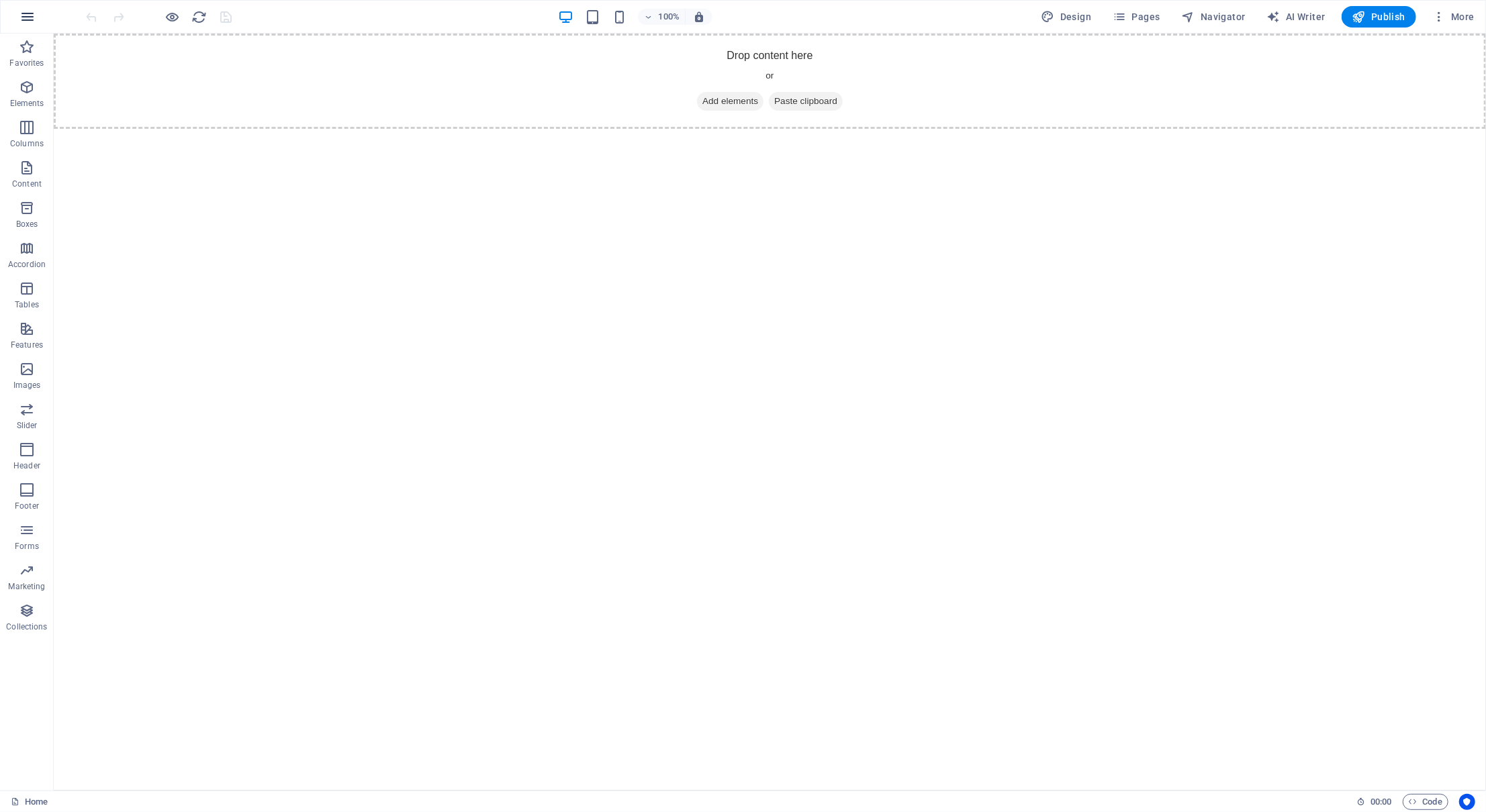
click at [33, 9] on icon "button" at bounding box center [27, 17] width 16 height 16
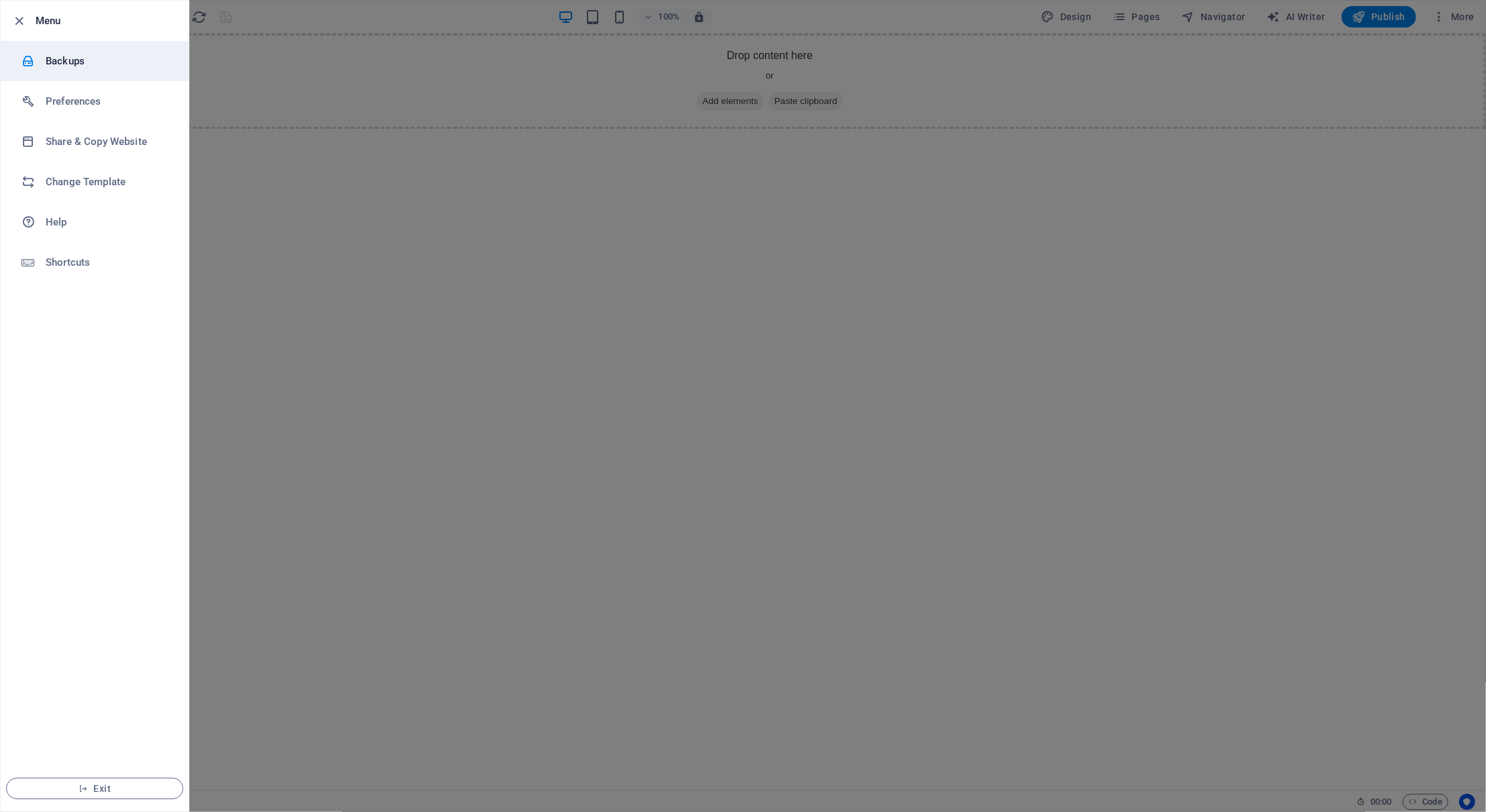
click at [74, 78] on li "Backups" at bounding box center [94, 61] width 188 height 40
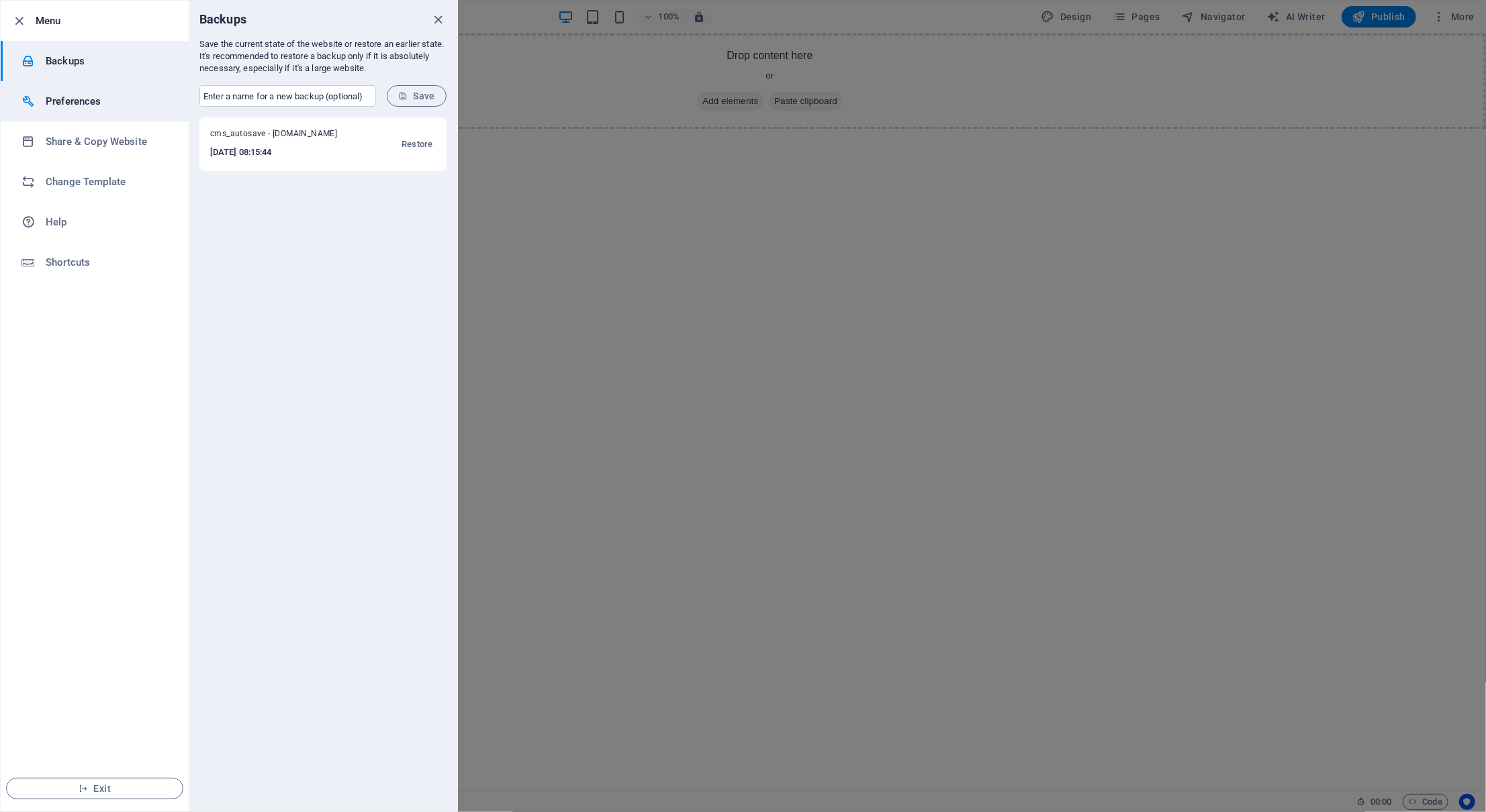
click at [77, 99] on h6 "Preferences" at bounding box center [108, 101] width 125 height 16
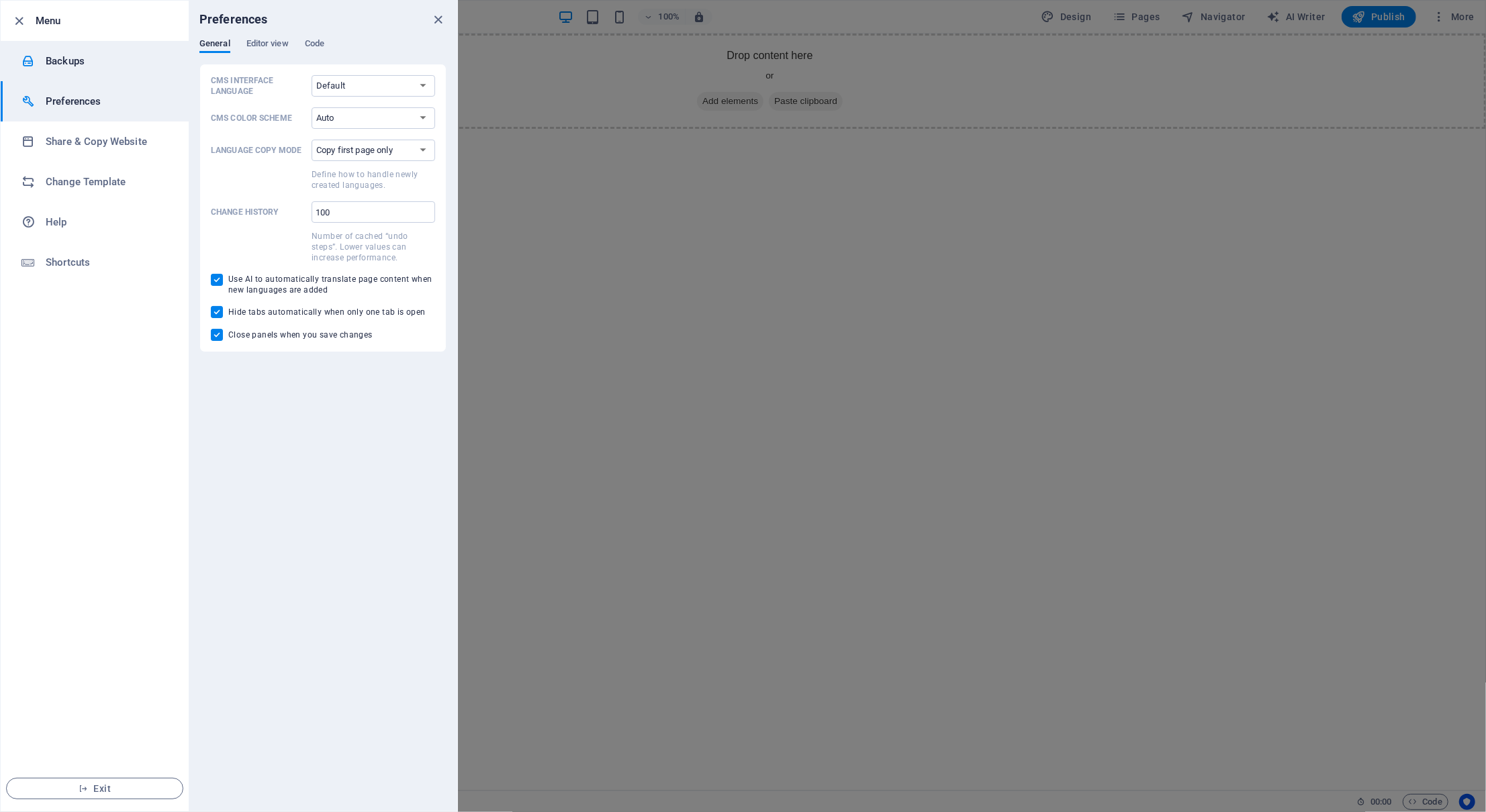
click at [89, 81] on li "Backups" at bounding box center [94, 61] width 188 height 40
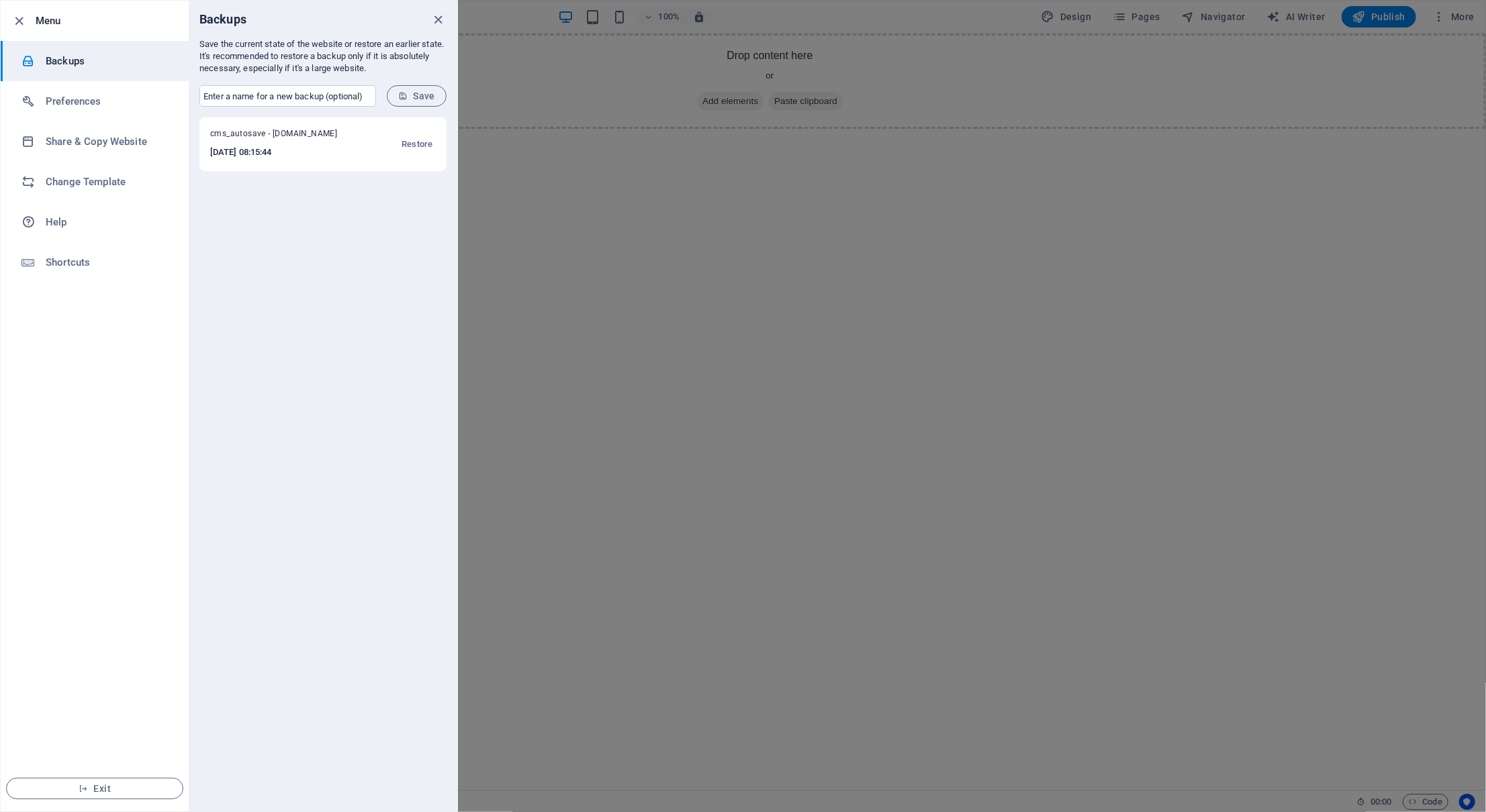
click at [315, 140] on span "cms_autosave - intrapixel.net" at bounding box center [282, 136] width 144 height 16
click at [121, 31] on li "Menu" at bounding box center [94, 21] width 188 height 40
click at [18, 11] on li "Menu" at bounding box center [94, 21] width 188 height 40
click at [18, 17] on icon "button" at bounding box center [20, 21] width 16 height 16
